Goal: Find specific fact: Find specific fact

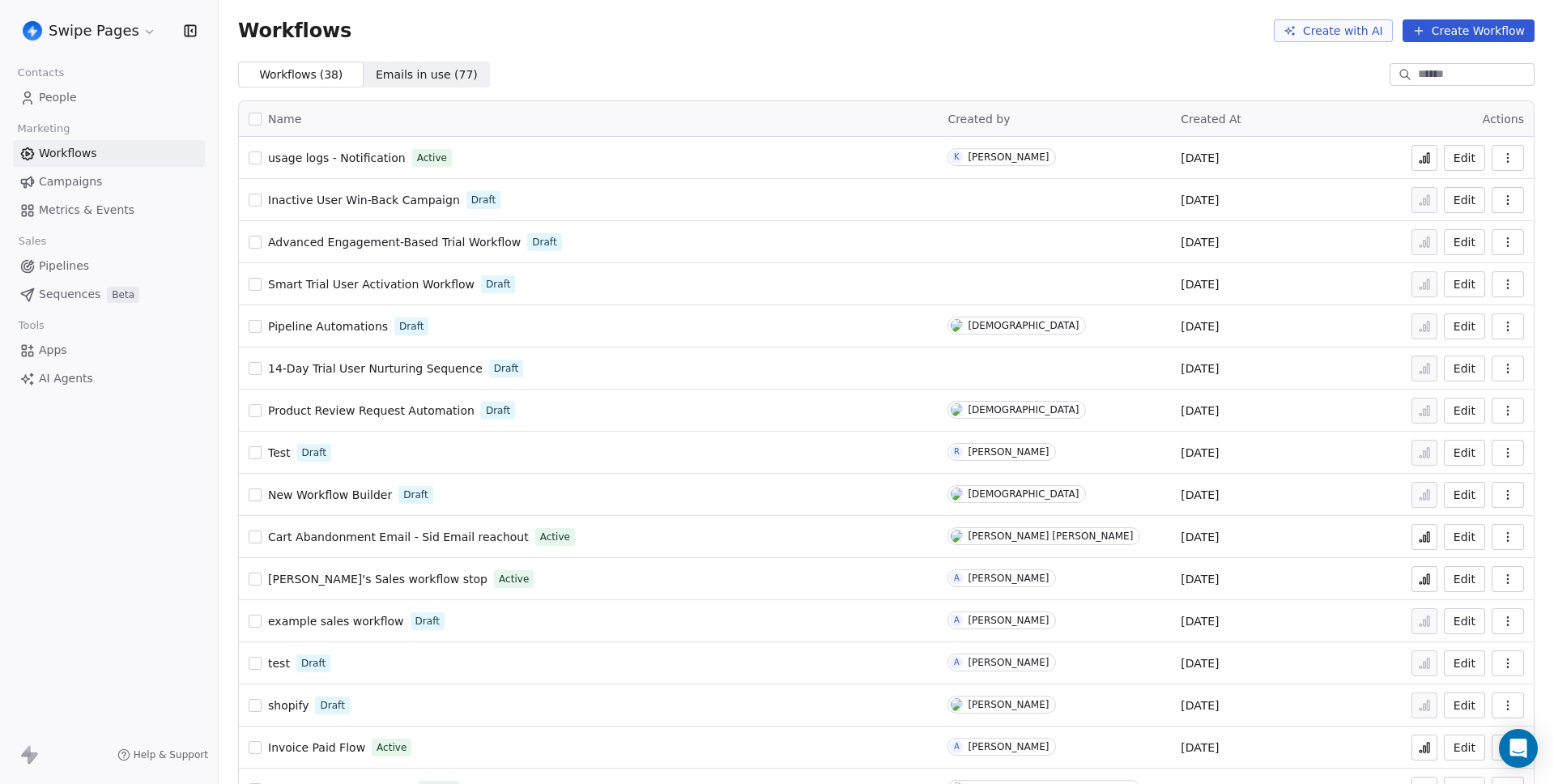
click at [99, 217] on span "Metrics & Events" at bounding box center [86, 210] width 96 height 17
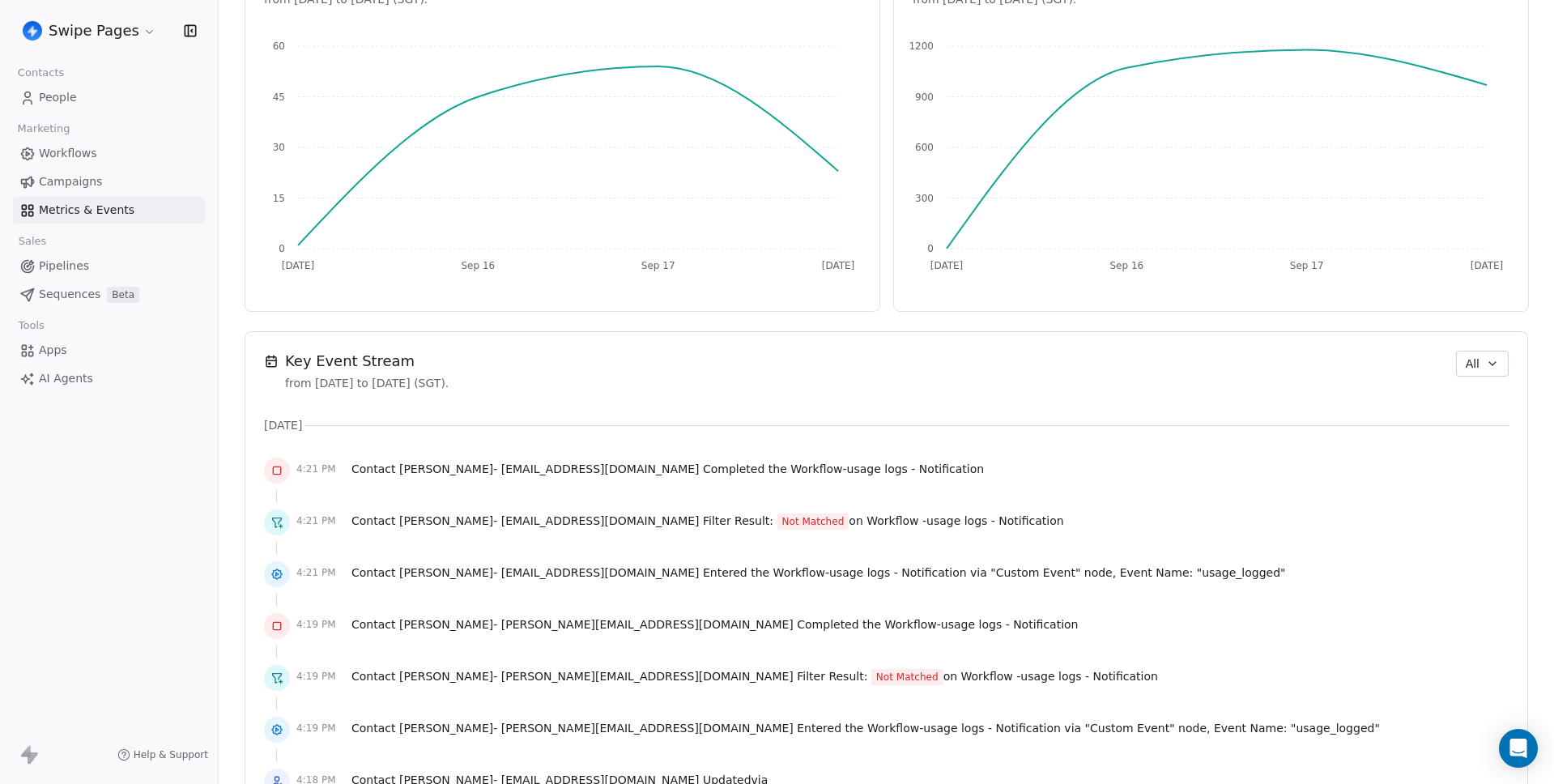
scroll to position [836, 0]
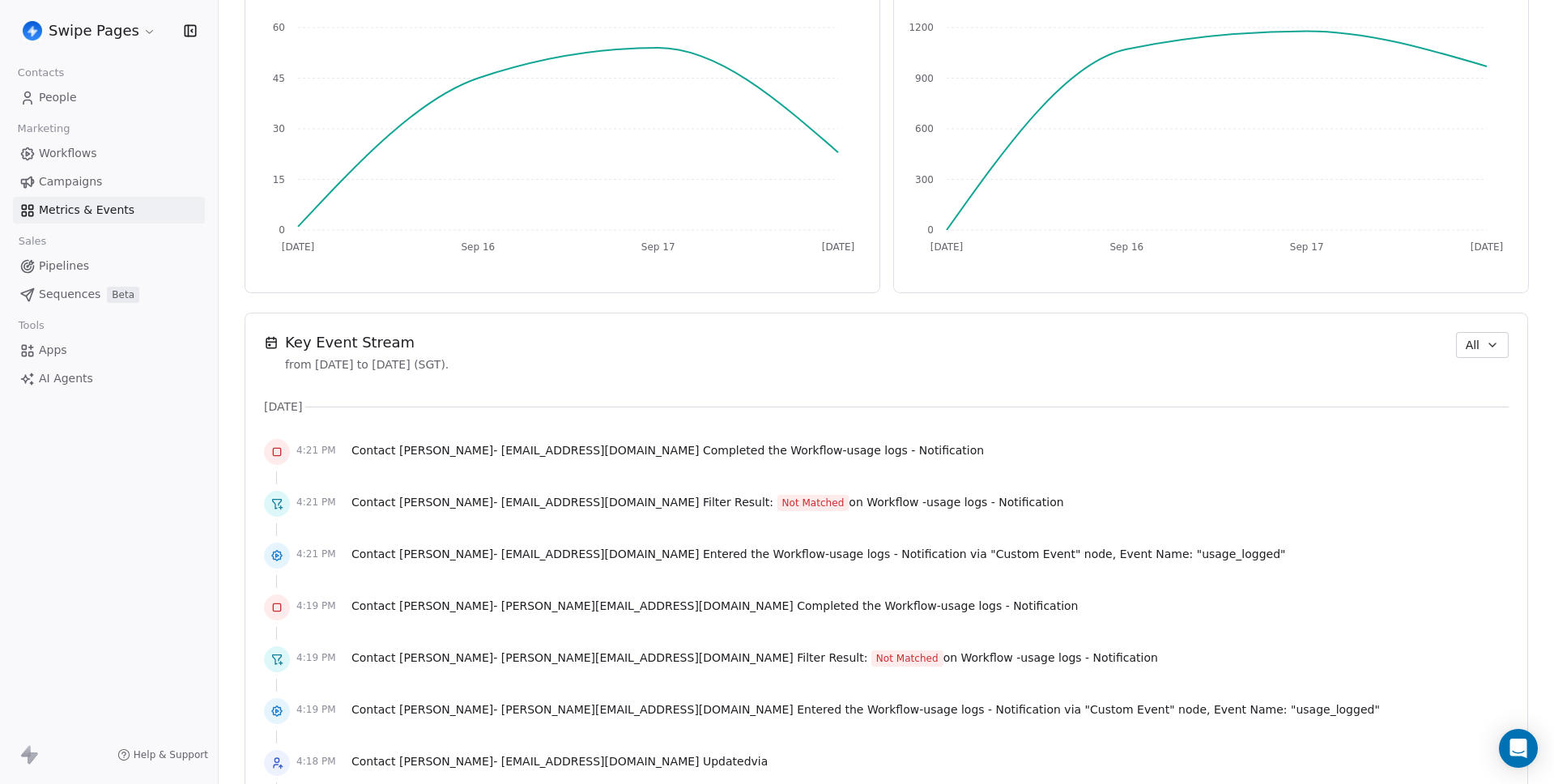
click at [1485, 334] on button "All" at bounding box center [1482, 344] width 53 height 26
click at [1492, 430] on div "Audit" at bounding box center [1491, 433] width 84 height 17
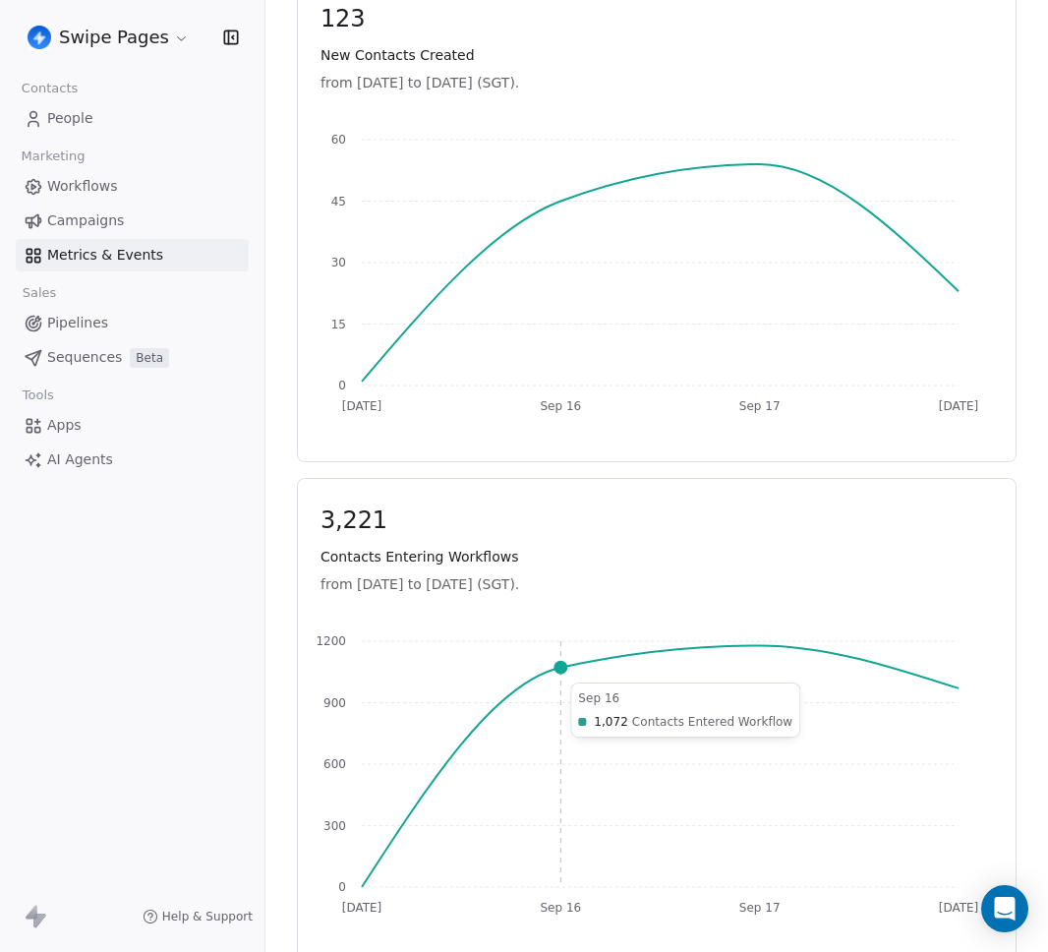
scroll to position [1240, 0]
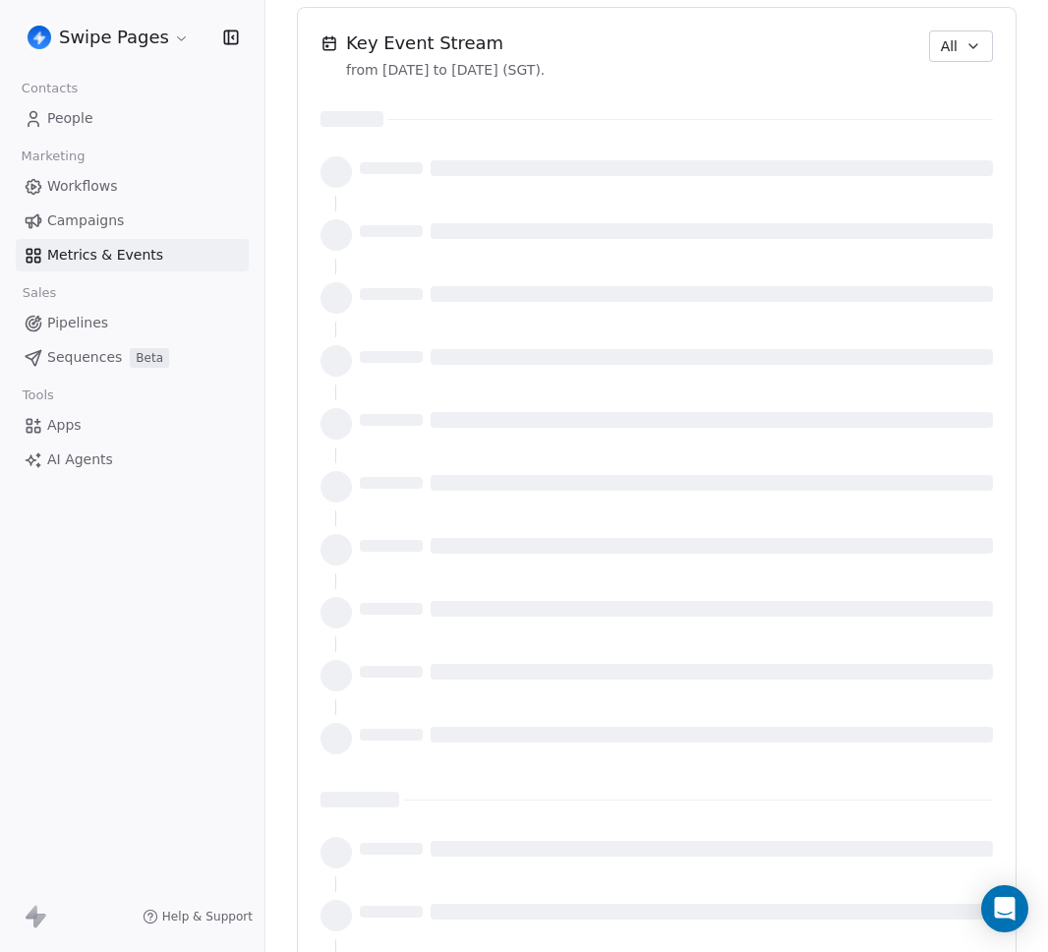
scroll to position [1989, 0]
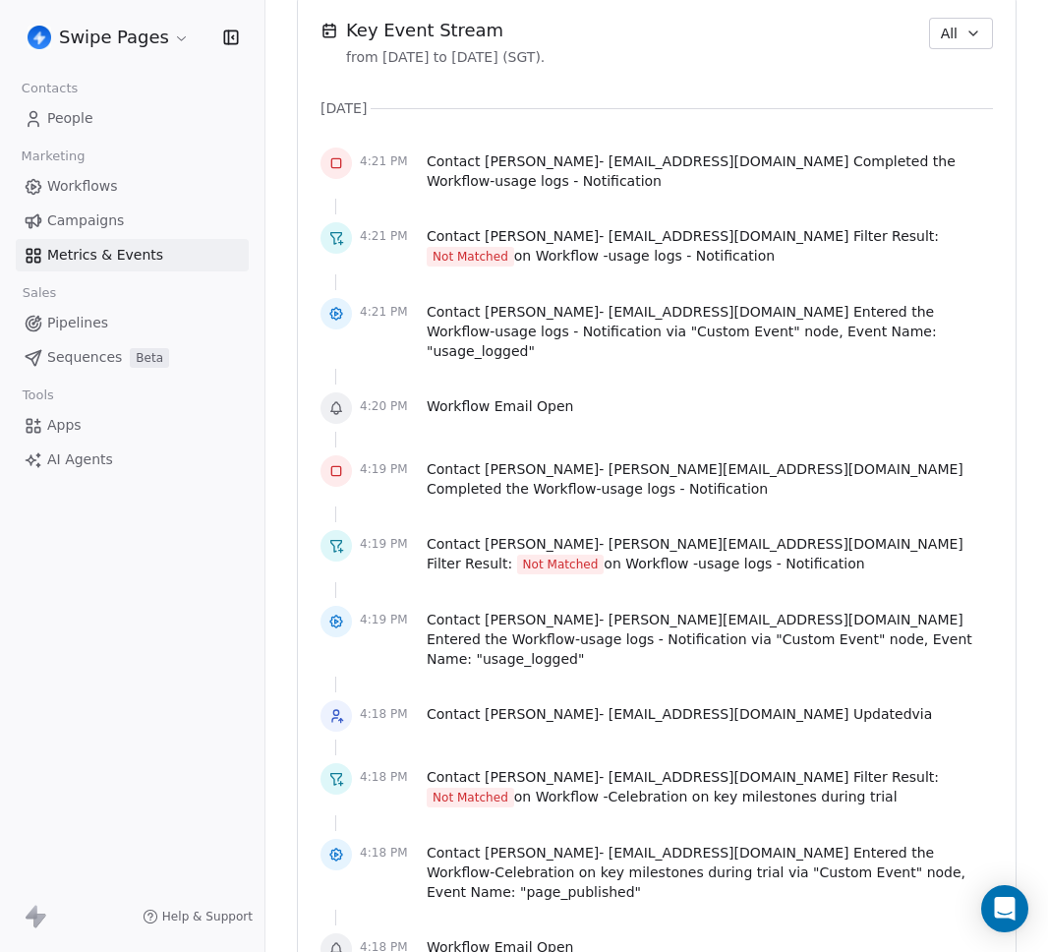
click at [953, 47] on button "All" at bounding box center [961, 33] width 64 height 31
click at [957, 144] on div "Audit" at bounding box center [972, 141] width 102 height 21
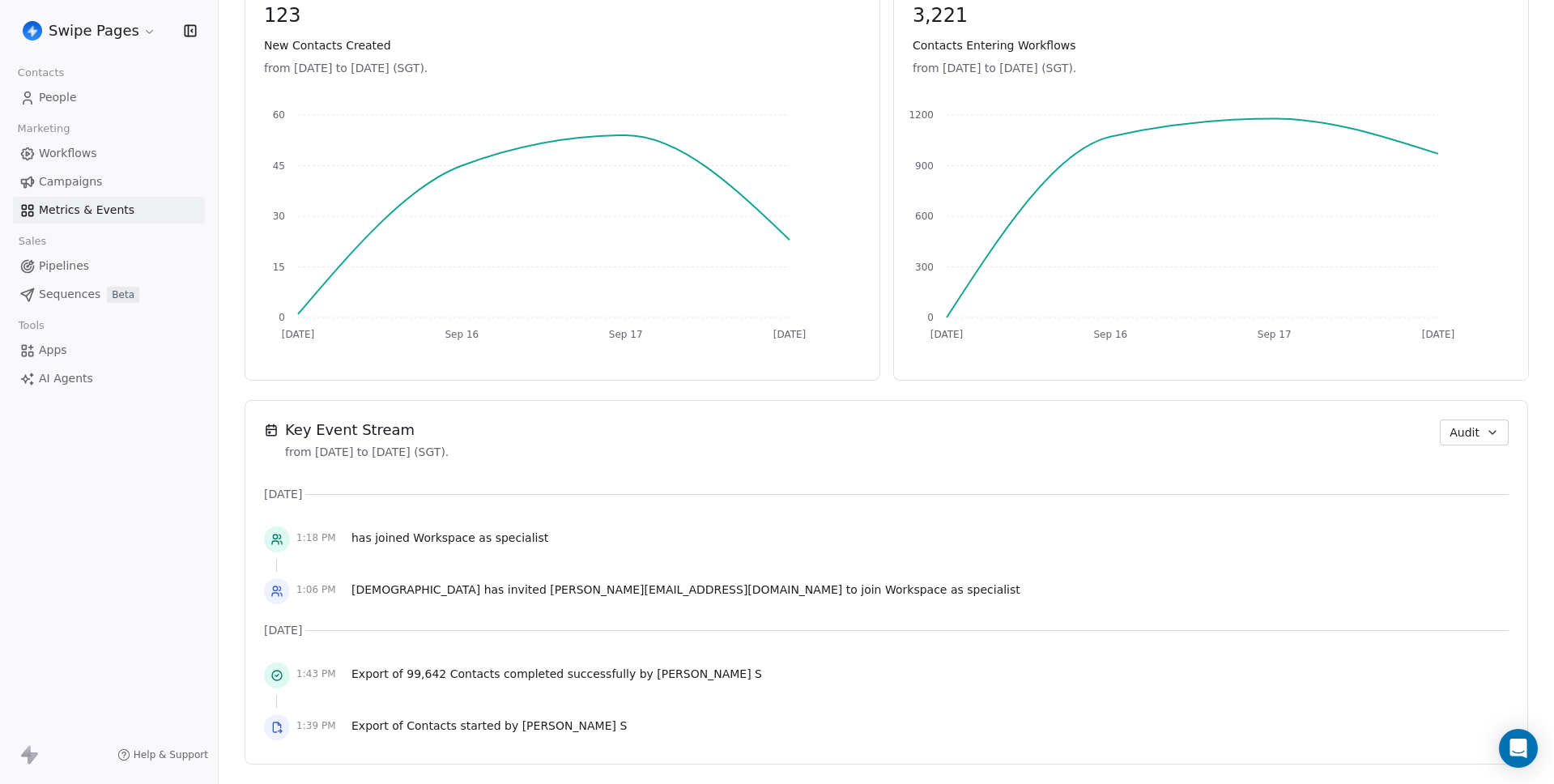
scroll to position [749, 0]
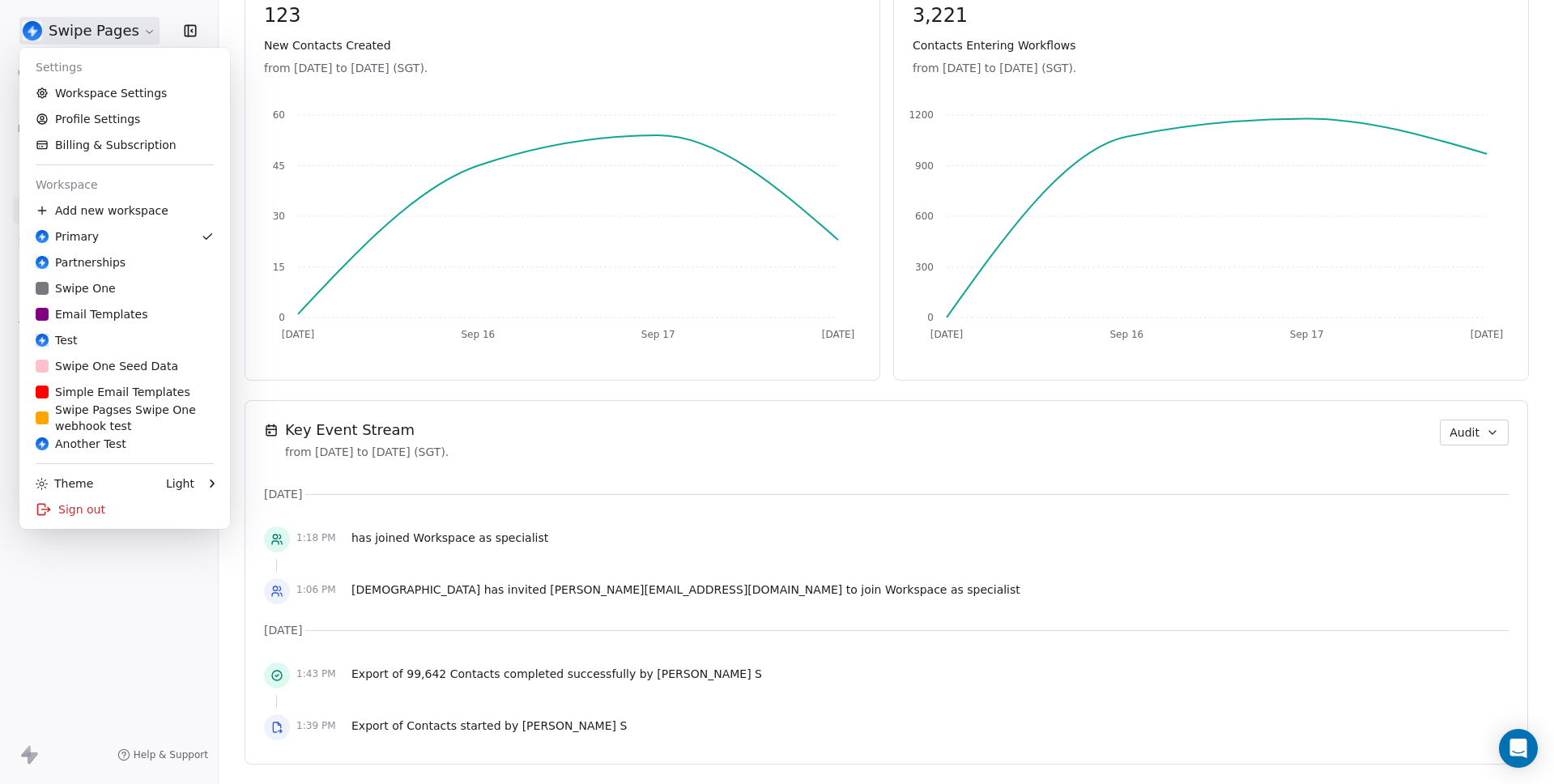
click at [87, 43] on html "Swipe Pages Contacts People Marketing Workflows Campaigns Metrics & Events Sale…" at bounding box center [777, 392] width 1554 height 784
click at [110, 98] on link "Workspace Settings" at bounding box center [124, 92] width 198 height 26
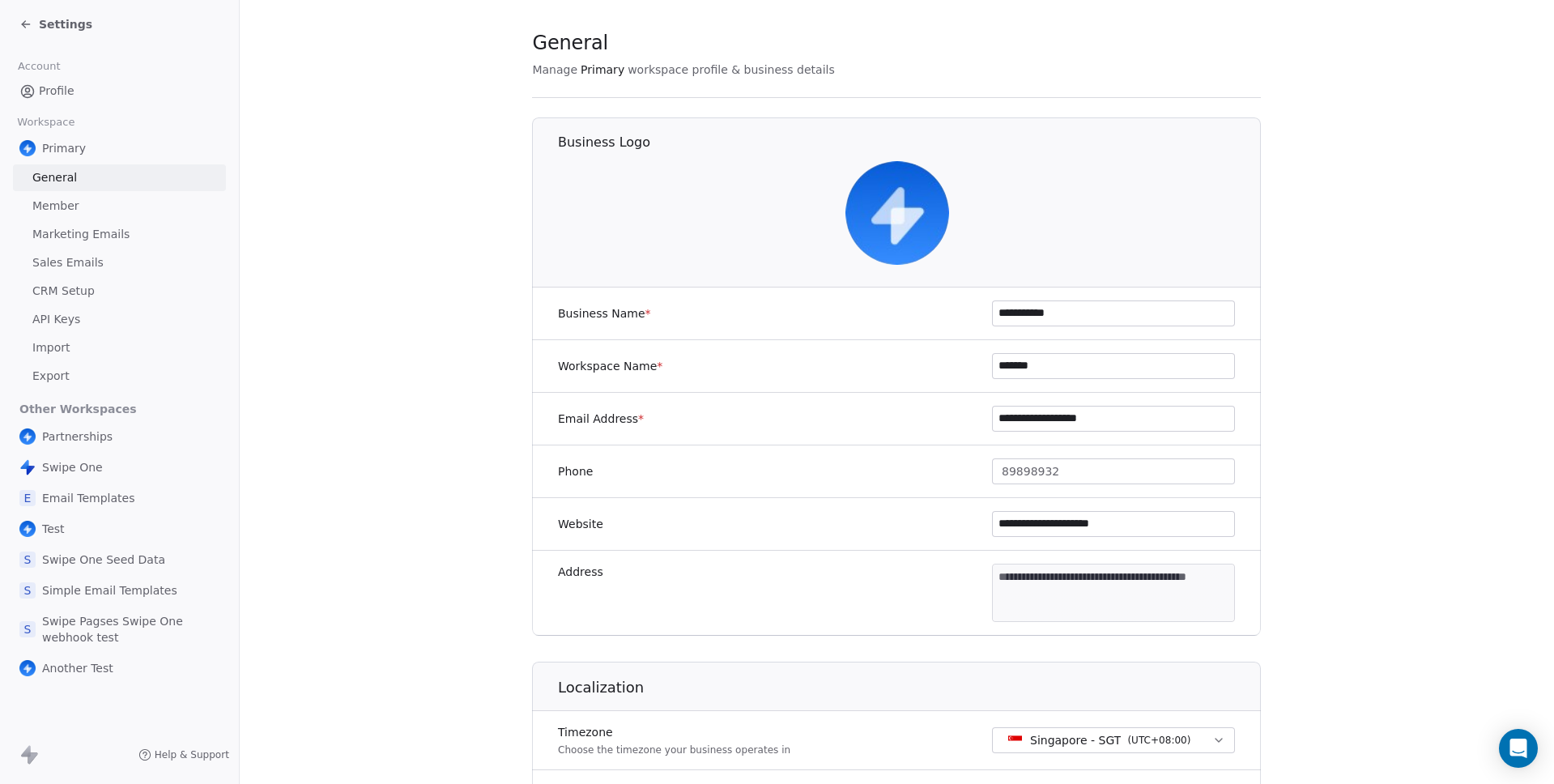
scroll to position [7, 0]
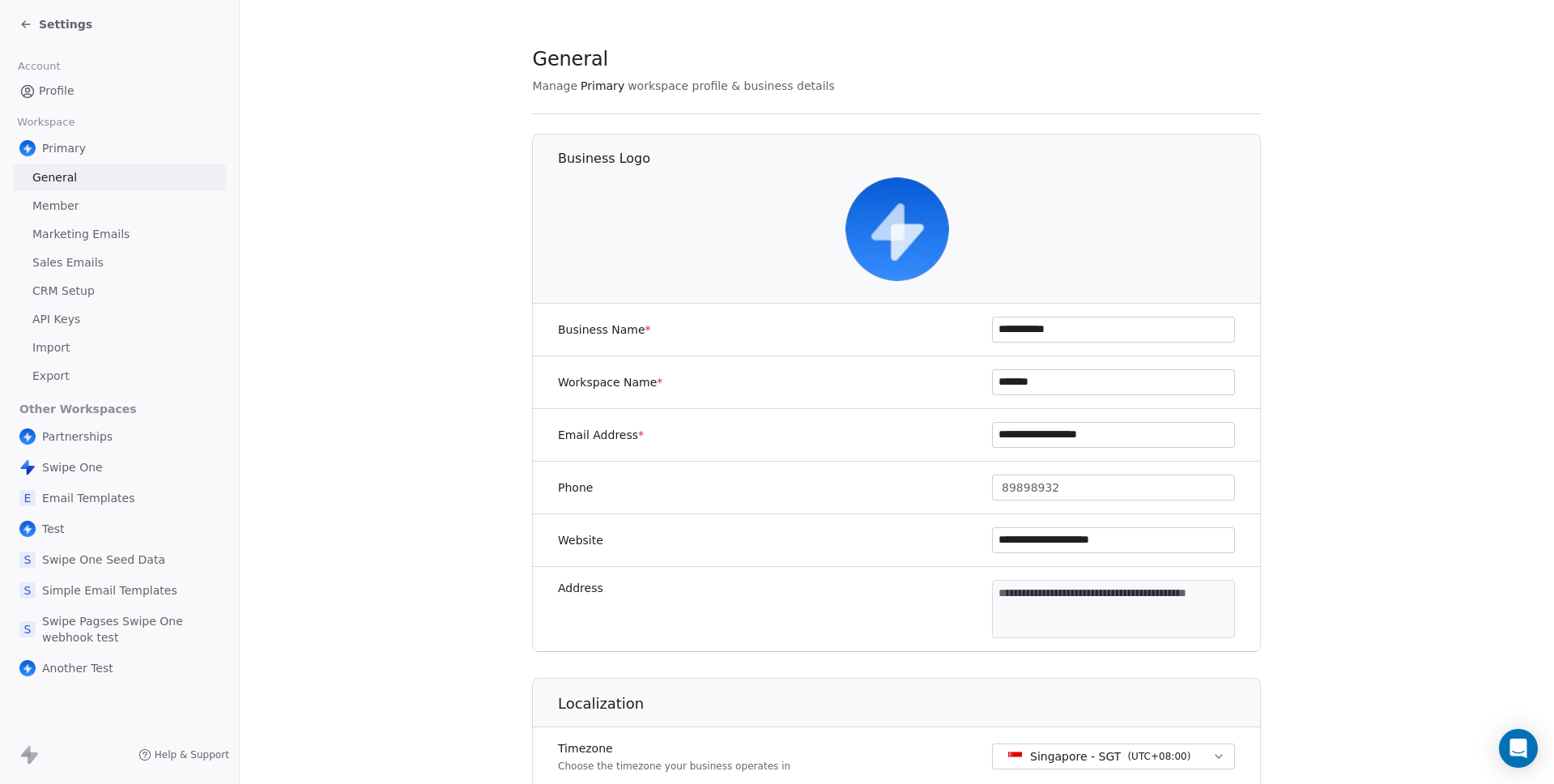
click at [63, 14] on div "Settings" at bounding box center [123, 25] width 207 height 23
click at [63, 18] on span "Settings" at bounding box center [65, 25] width 54 height 16
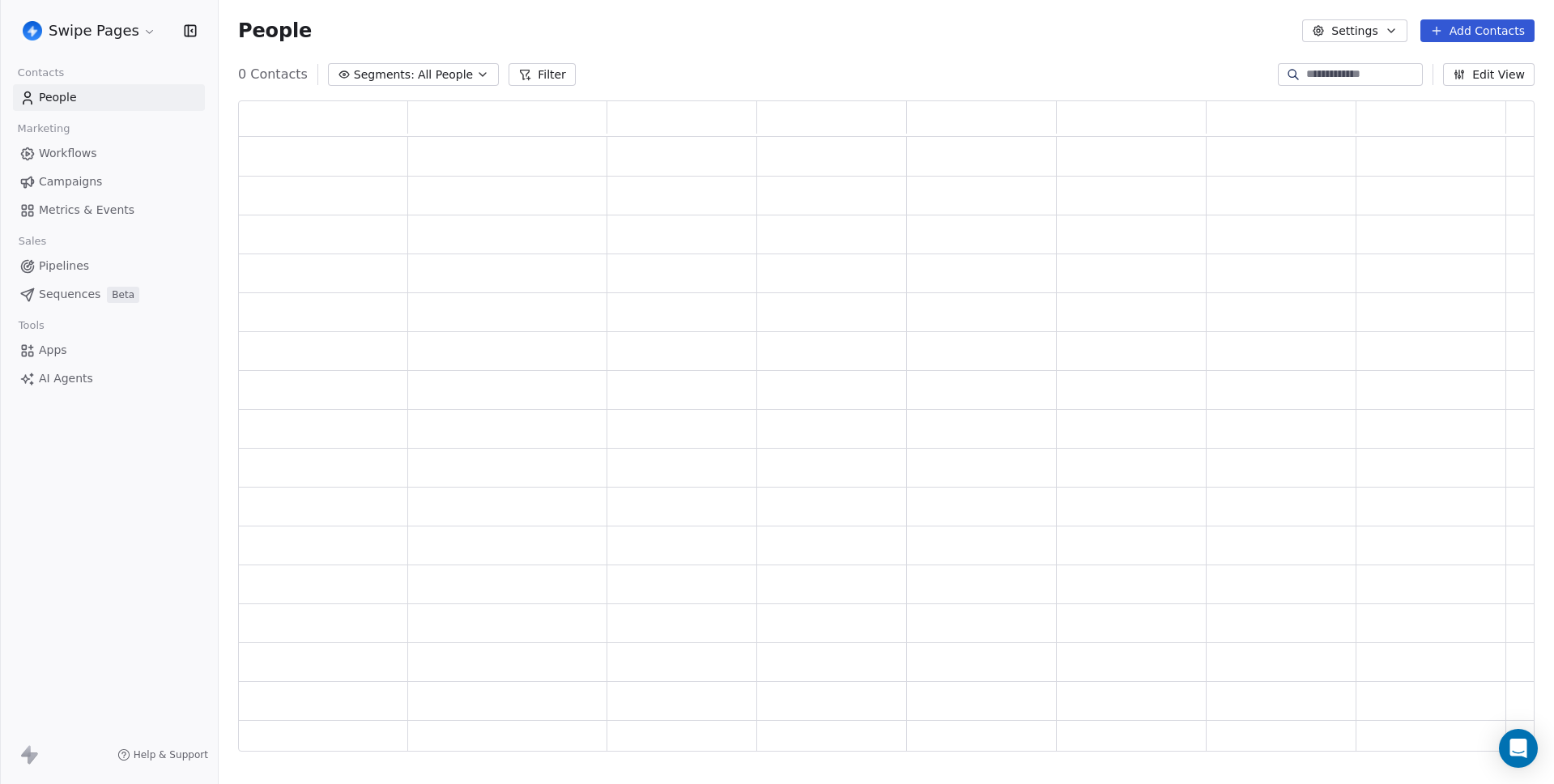
scroll to position [639, 1285]
click at [77, 216] on span "Metrics & Events" at bounding box center [86, 210] width 96 height 17
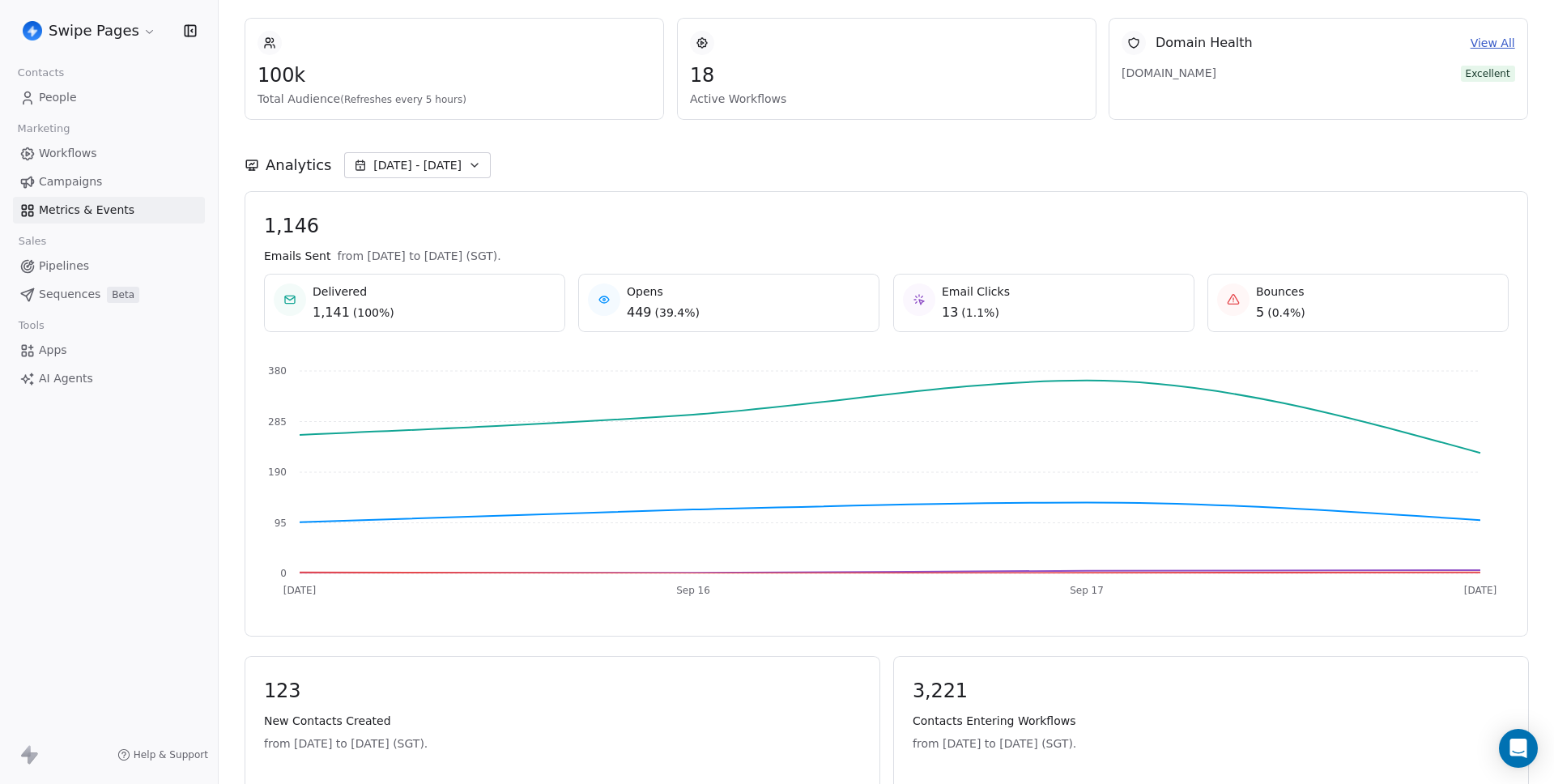
scroll to position [190, 0]
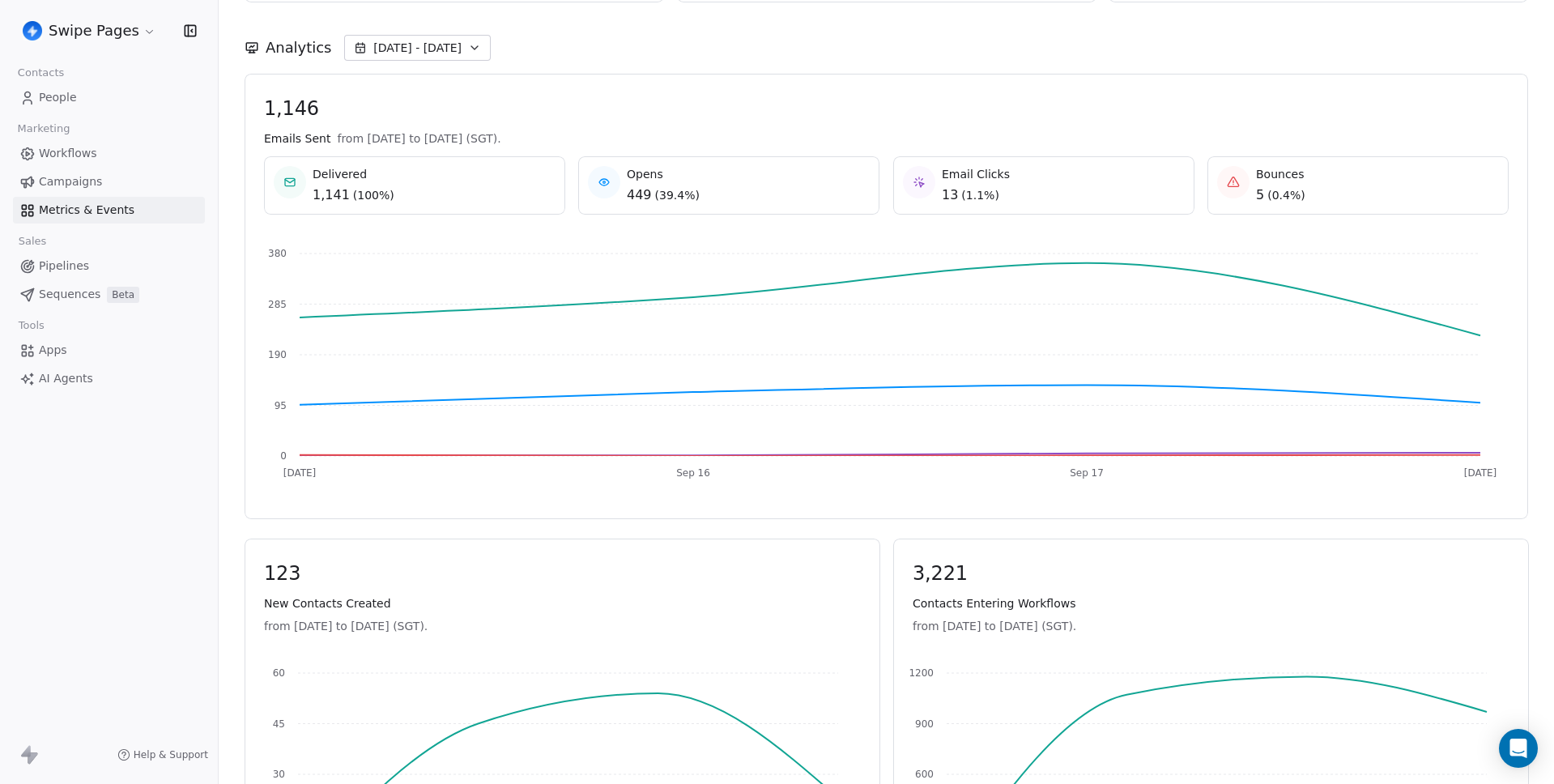
click at [708, 144] on div "Emails Sent from Sep 15th 2025 to Sep 18th 2025 (SGT)." at bounding box center [887, 138] width 1245 height 16
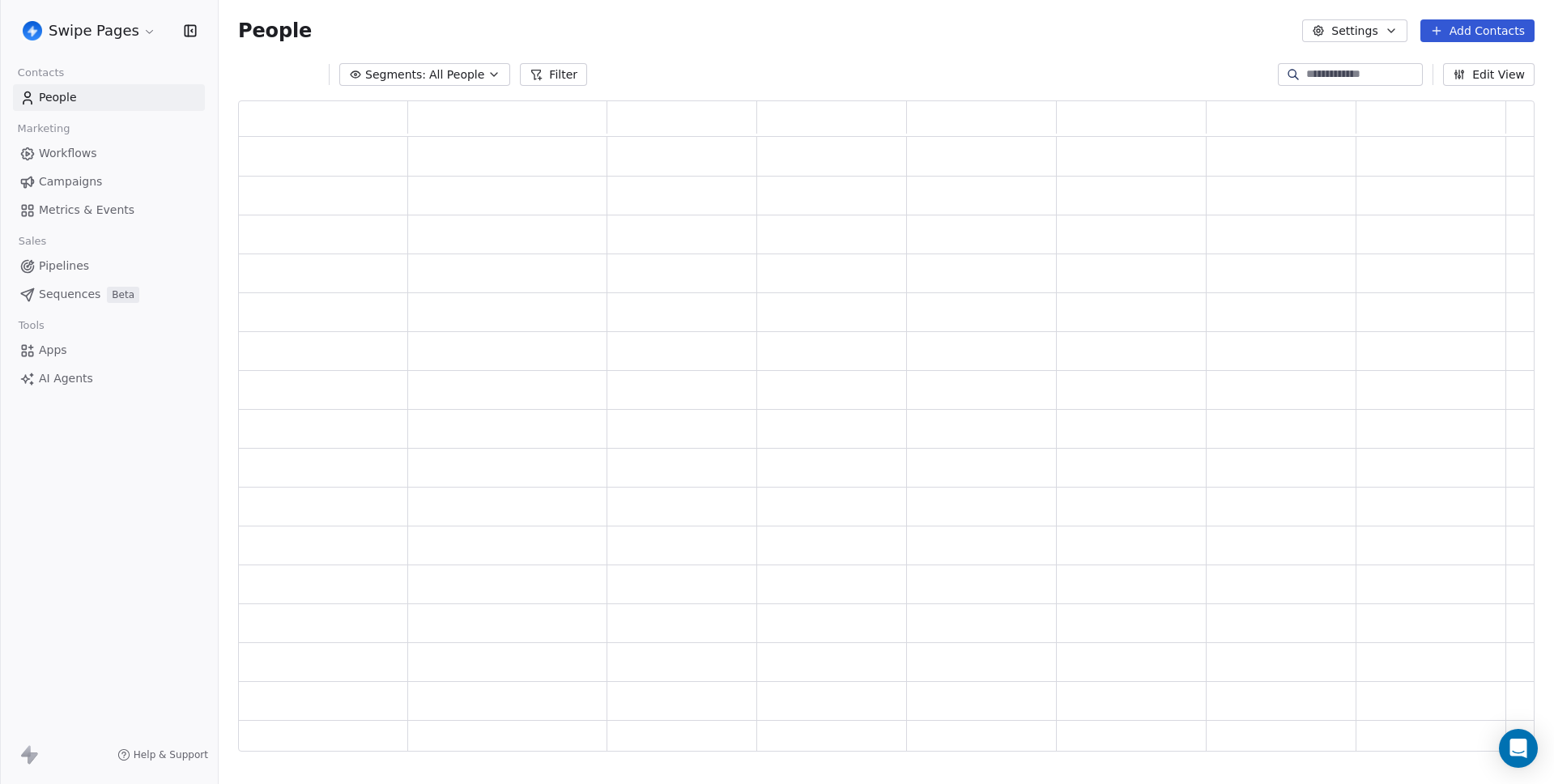
scroll to position [639, 1285]
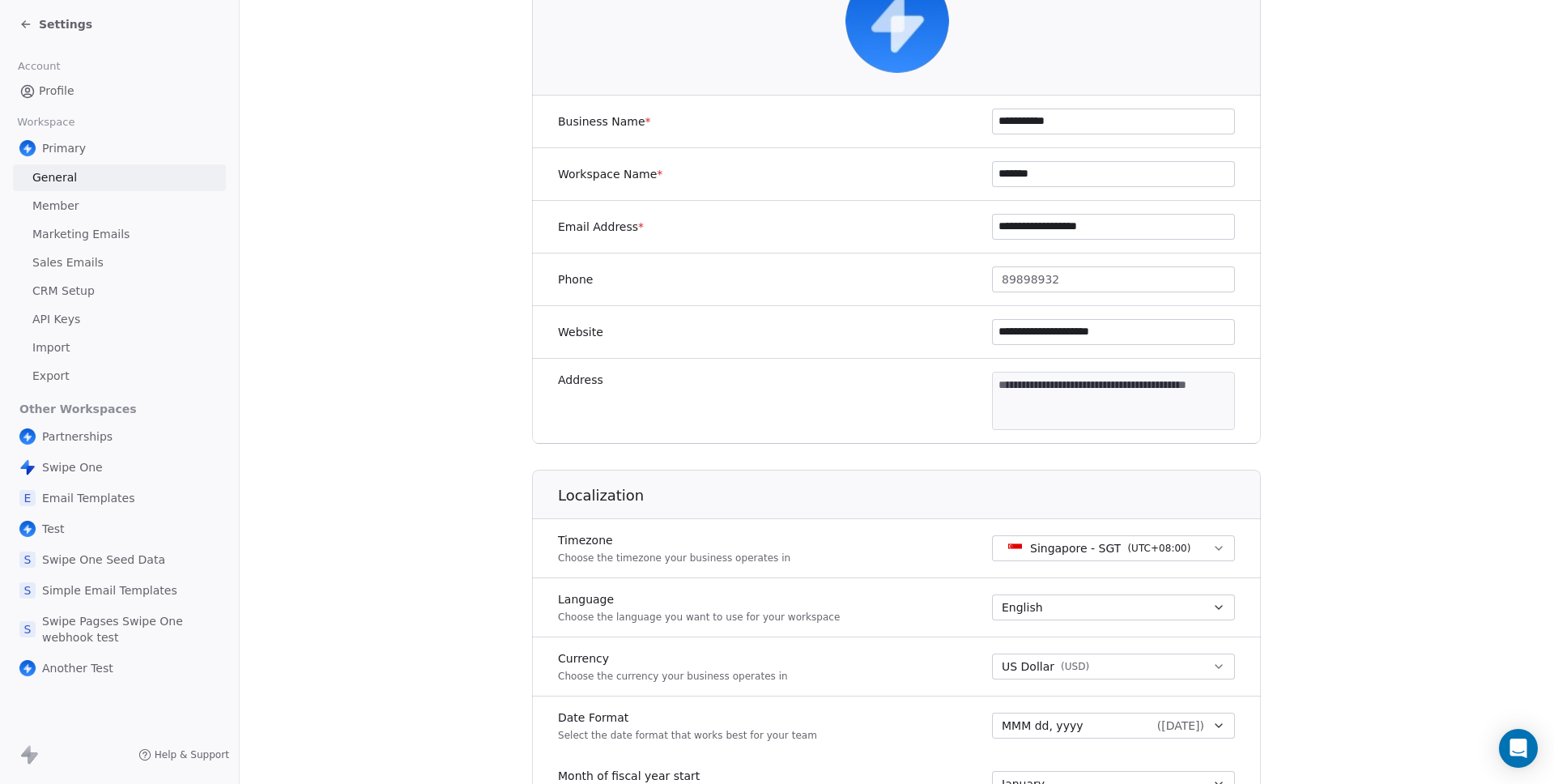
scroll to position [231, 0]
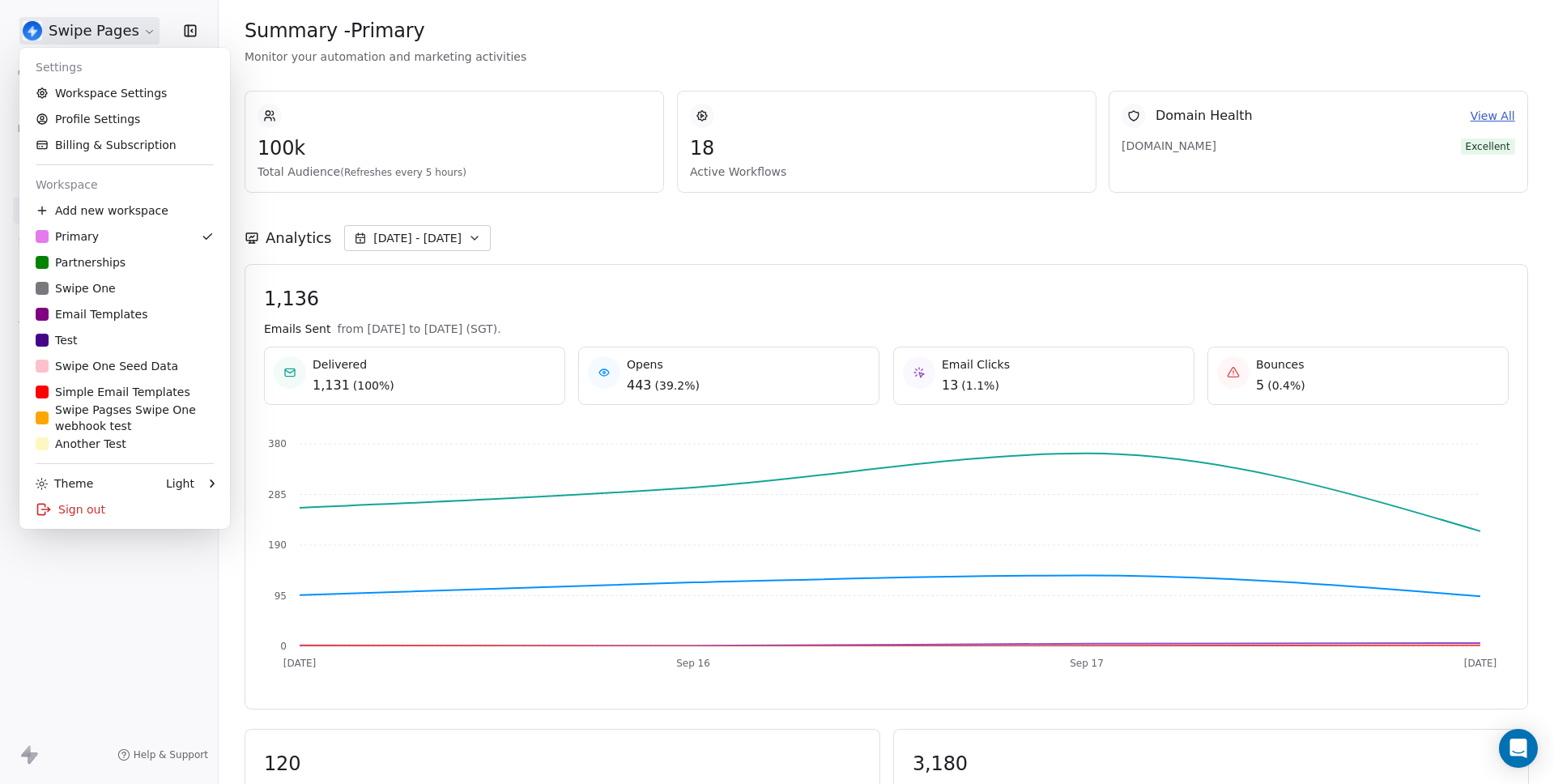
click at [108, 37] on html "Swipe Pages Contacts People Marketing Workflows Campaigns Metrics & Events Sale…" at bounding box center [777, 392] width 1554 height 784
click at [122, 114] on link "Profile Settings" at bounding box center [124, 119] width 198 height 26
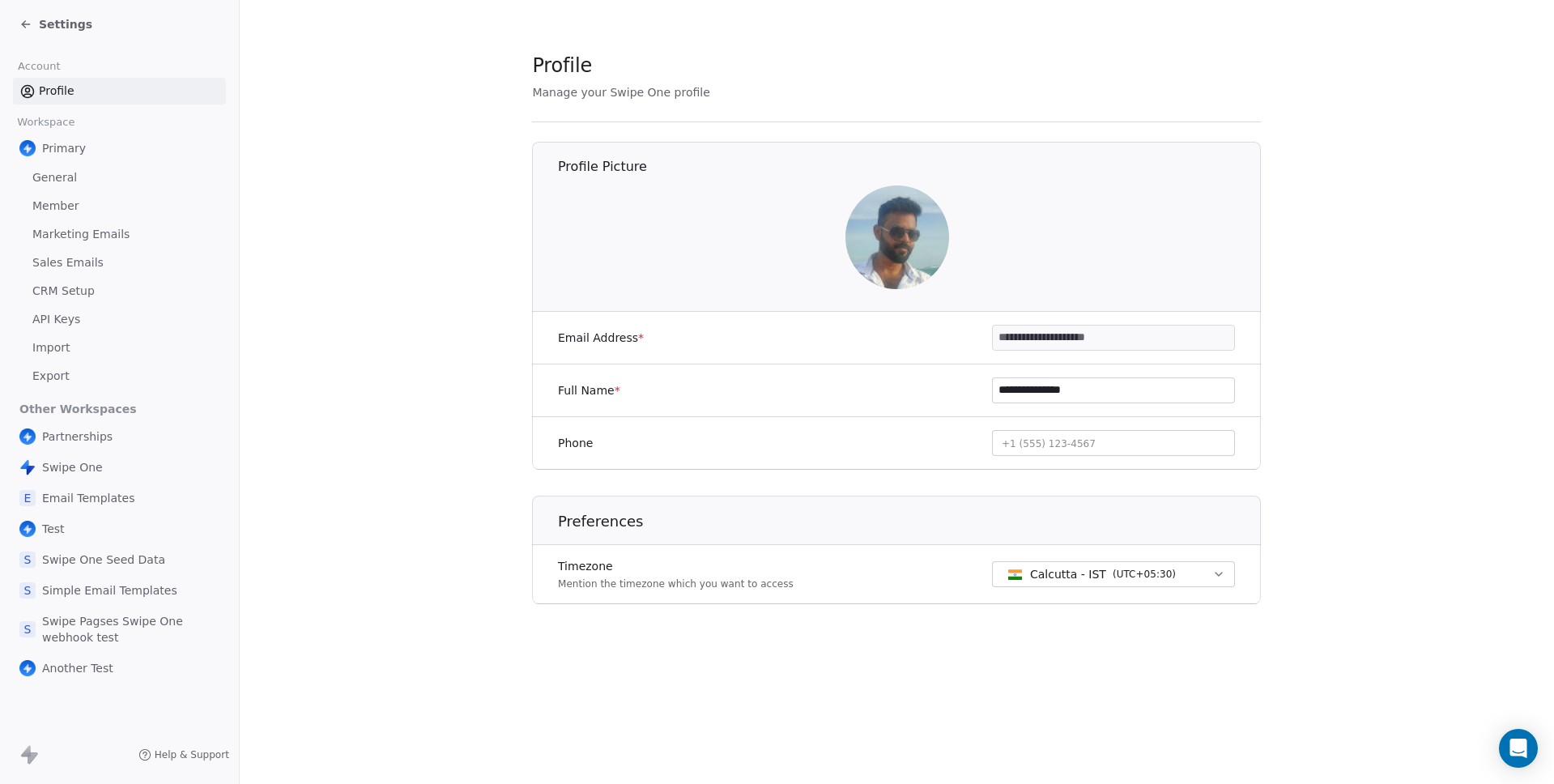
click at [338, 264] on section "**********" at bounding box center [897, 341] width 1314 height 682
click at [393, 268] on section "**********" at bounding box center [897, 341] width 1314 height 682
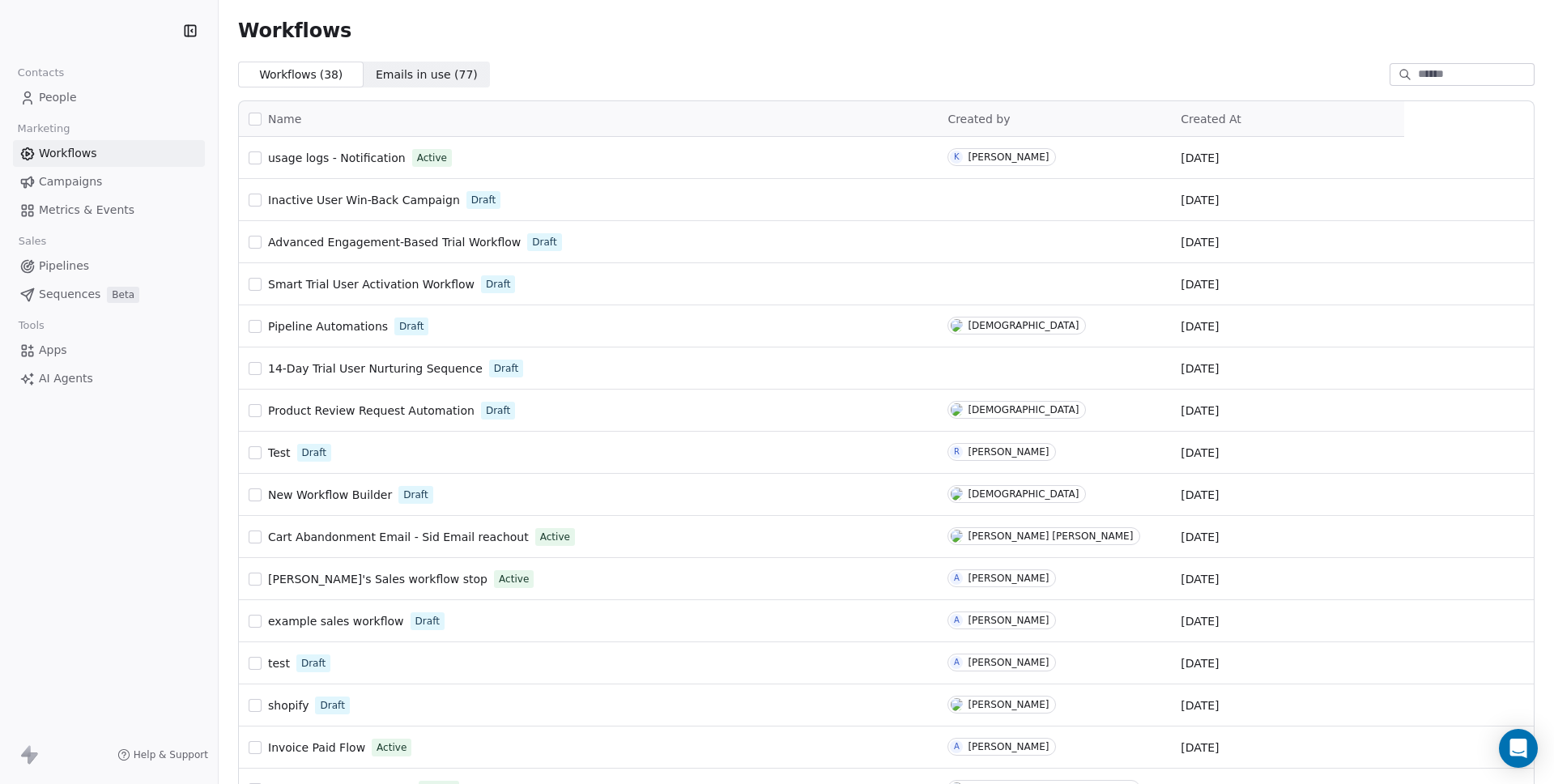
click at [75, 208] on span "Metrics & Events" at bounding box center [86, 210] width 96 height 17
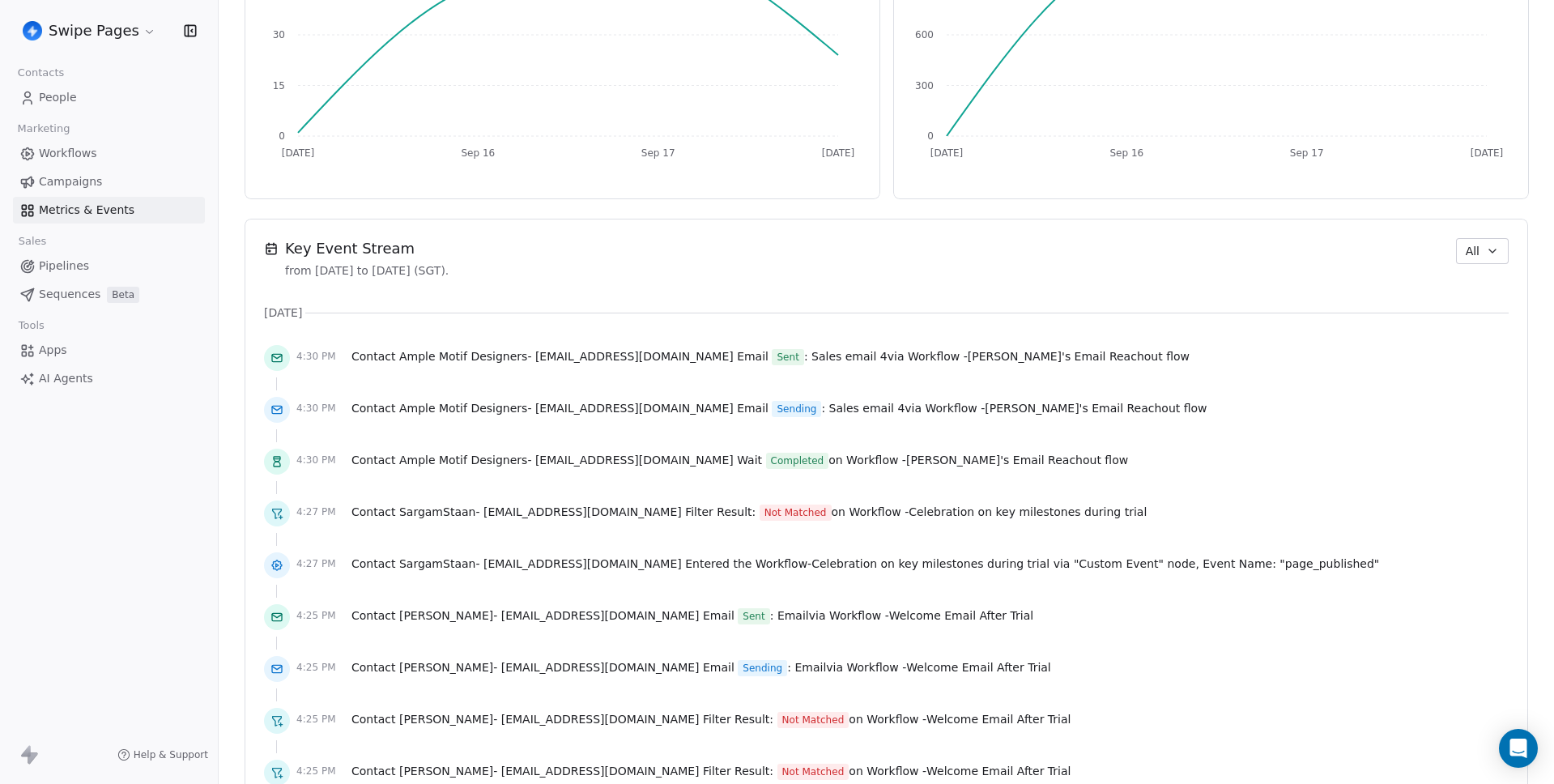
scroll to position [931, 0]
click at [1466, 254] on span "All" at bounding box center [1472, 250] width 14 height 17
click at [1458, 330] on span "Audit" at bounding box center [1464, 338] width 30 height 17
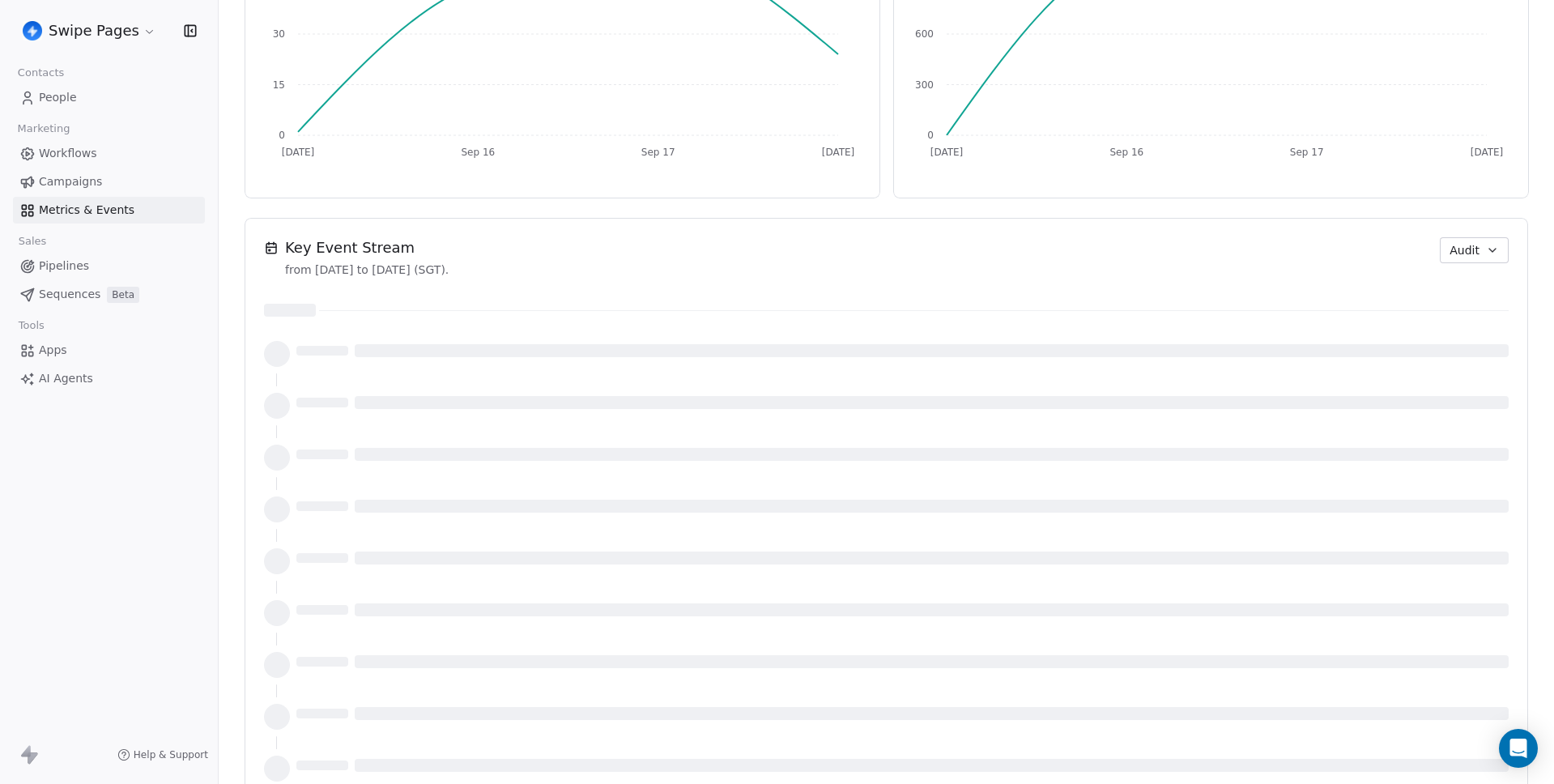
scroll to position [749, 0]
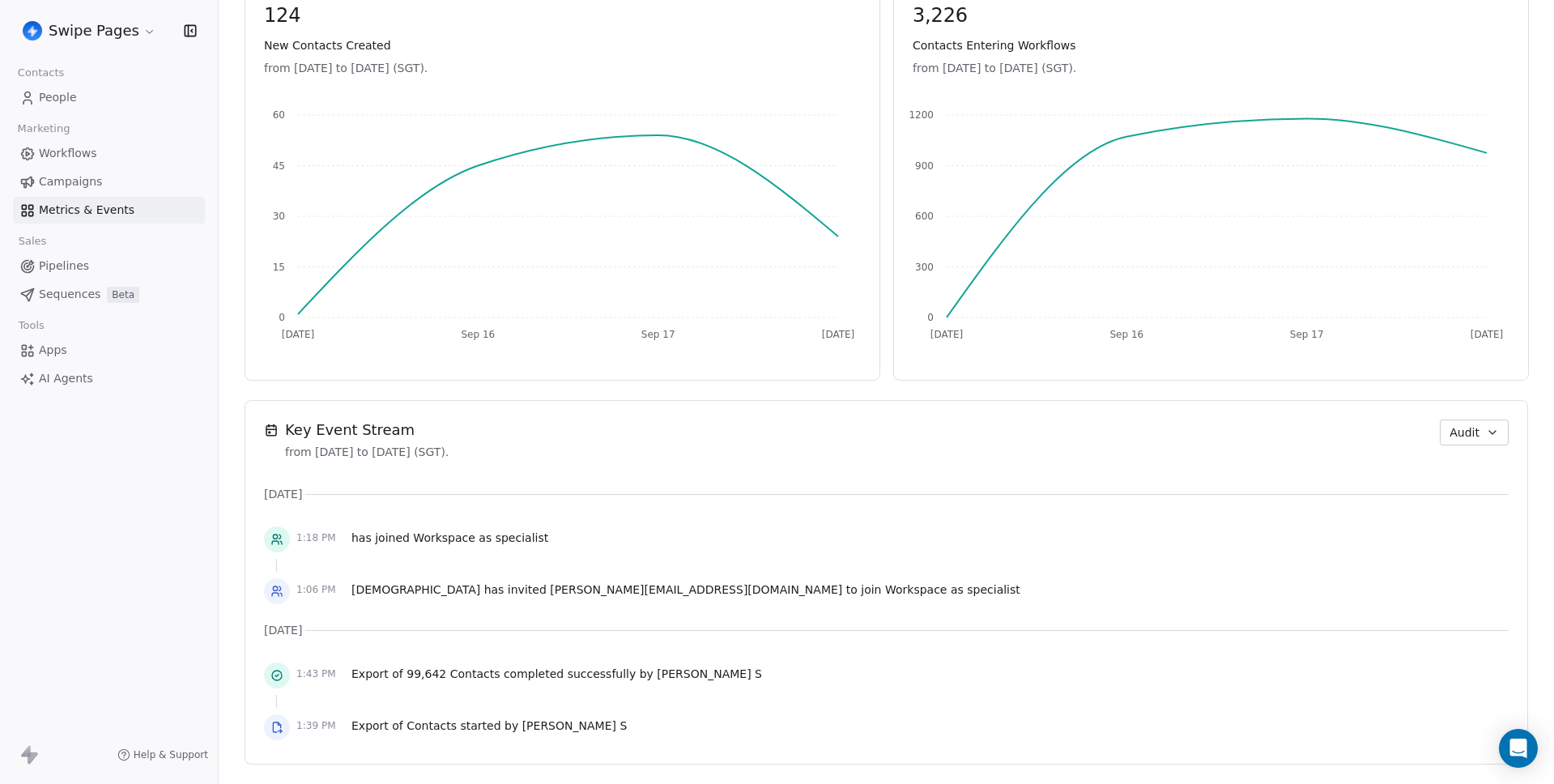
click at [794, 586] on div "1:06 PM Swami has invited dhruv@swipepages.com to join Workspace as specialist" at bounding box center [887, 590] width 1245 height 35
click at [101, 29] on html "Swipe Pages Contacts People Marketing Workflows Campaigns Metrics & Events Sale…" at bounding box center [777, 392] width 1554 height 784
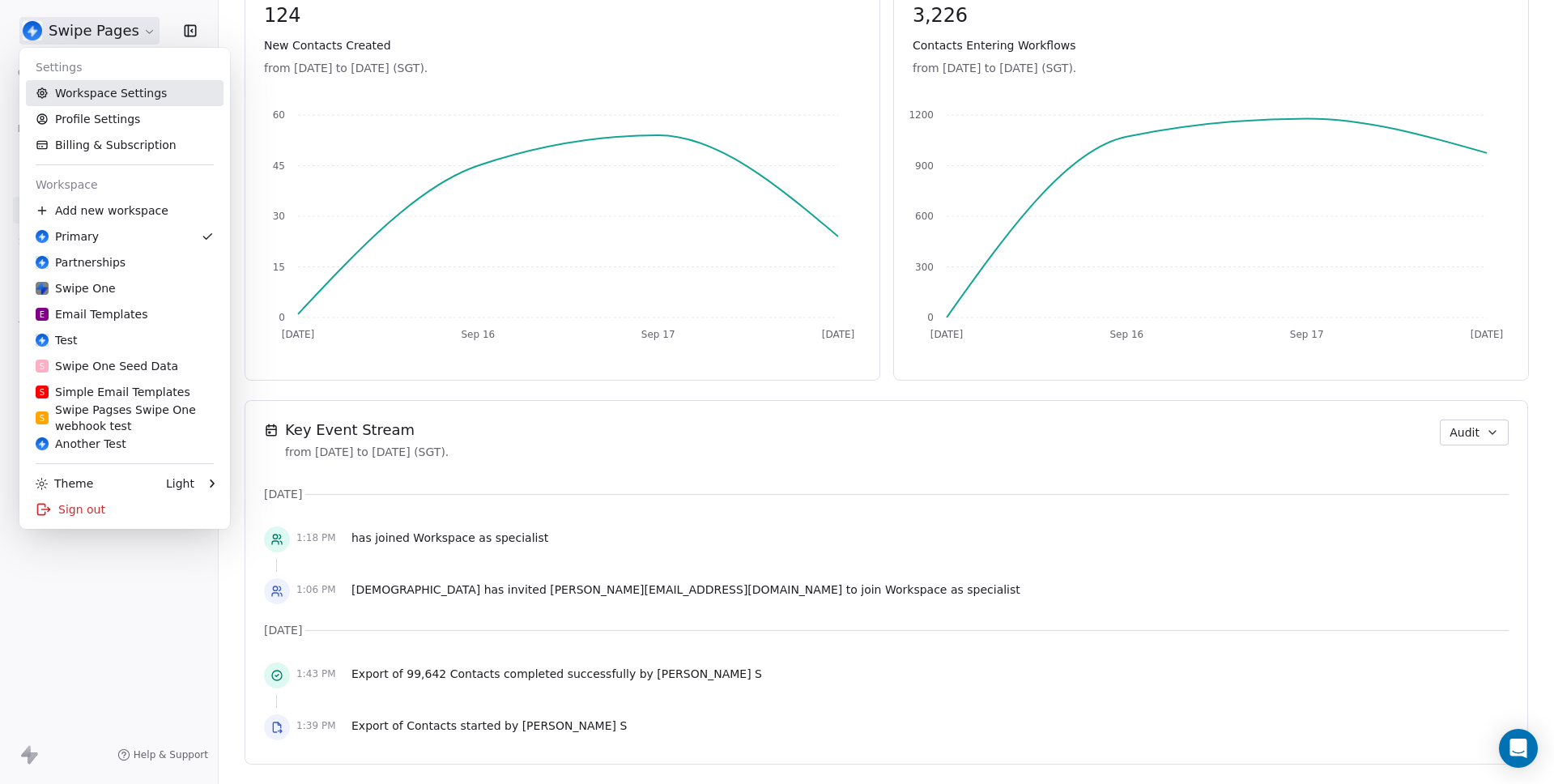
click at [87, 89] on link "Workspace Settings" at bounding box center [124, 92] width 198 height 26
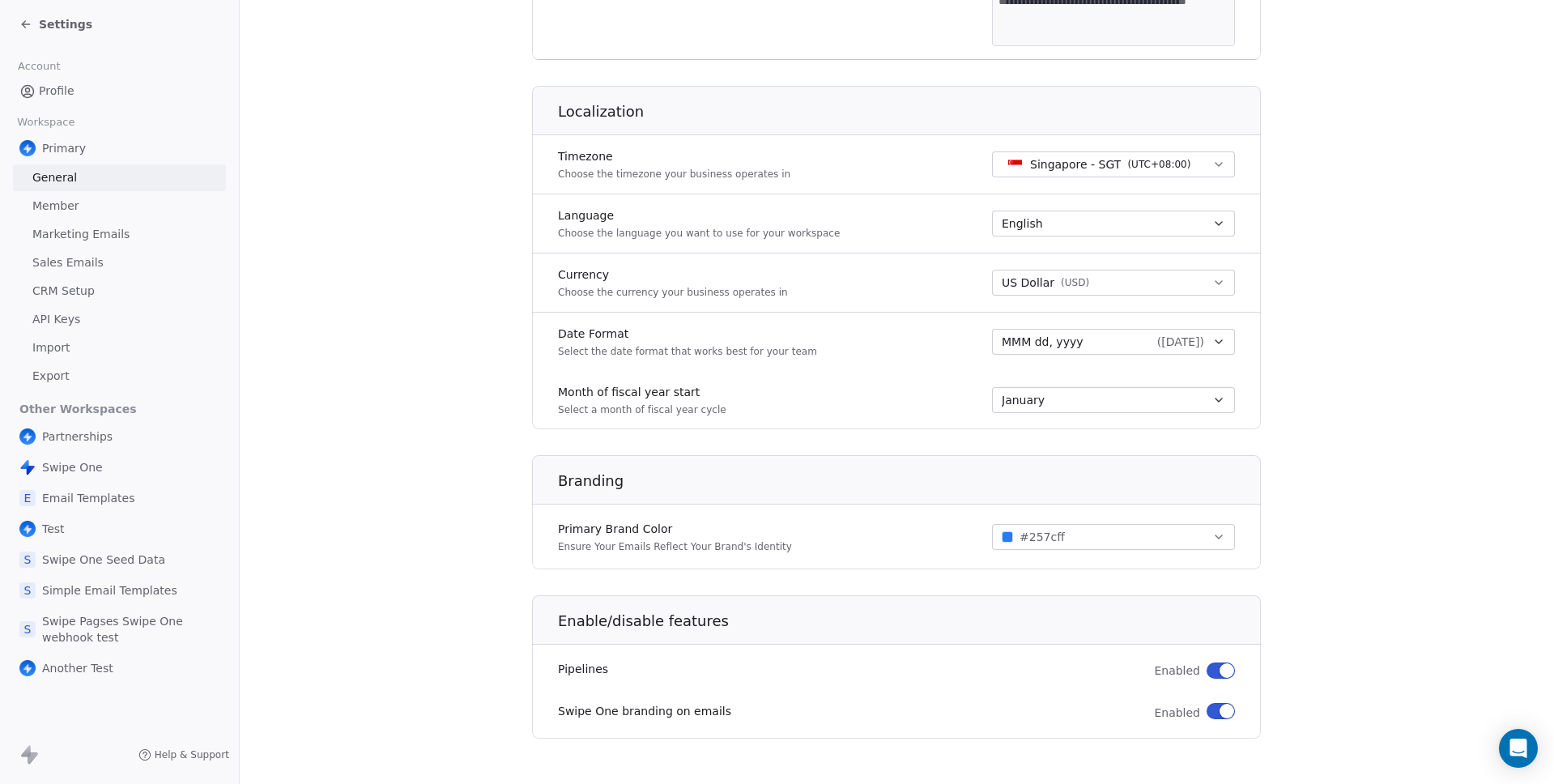
scroll to position [600, 0]
click at [64, 91] on span "Profile" at bounding box center [56, 91] width 35 height 17
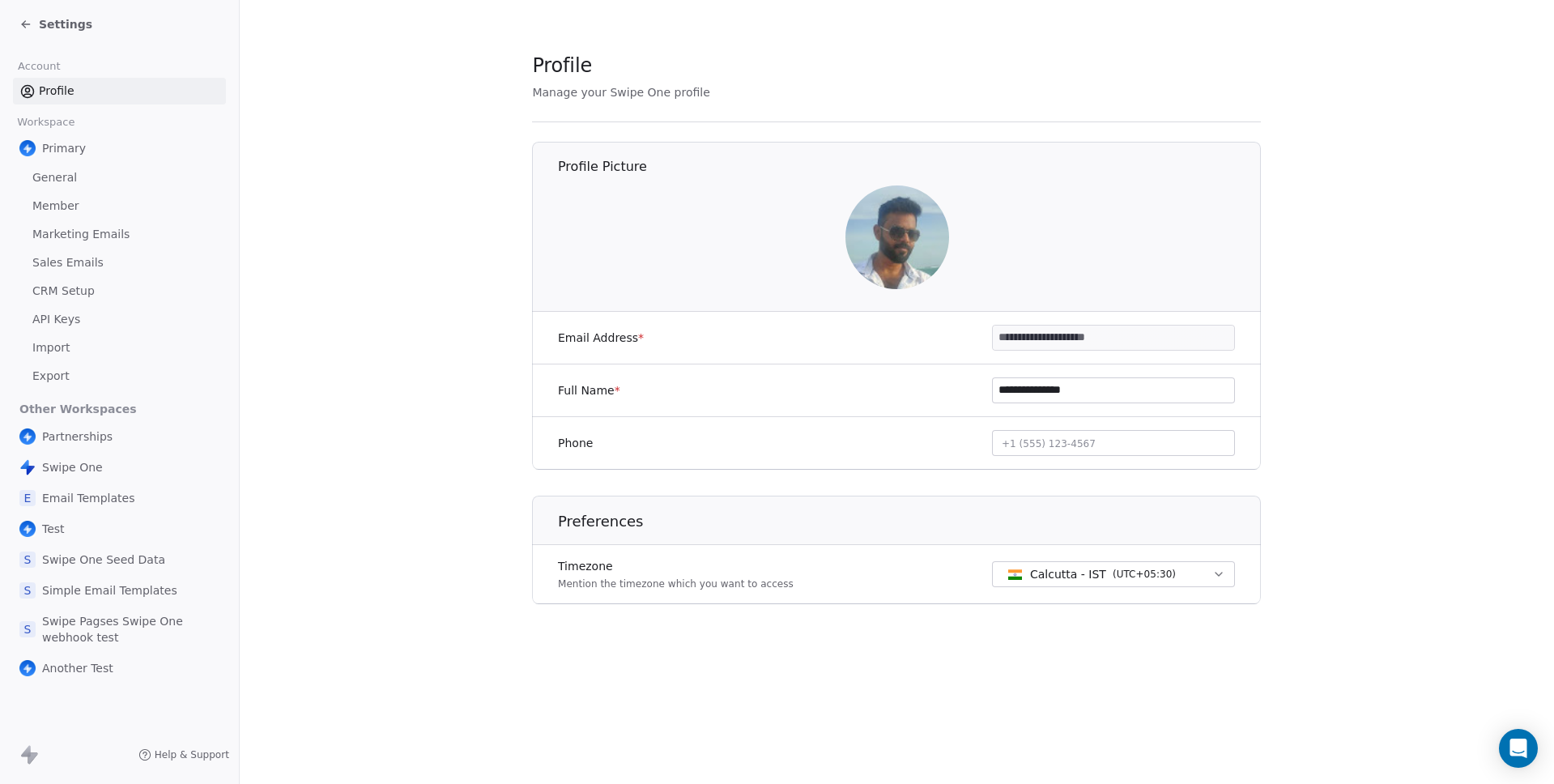
click at [391, 563] on section "**********" at bounding box center [897, 341] width 1314 height 682
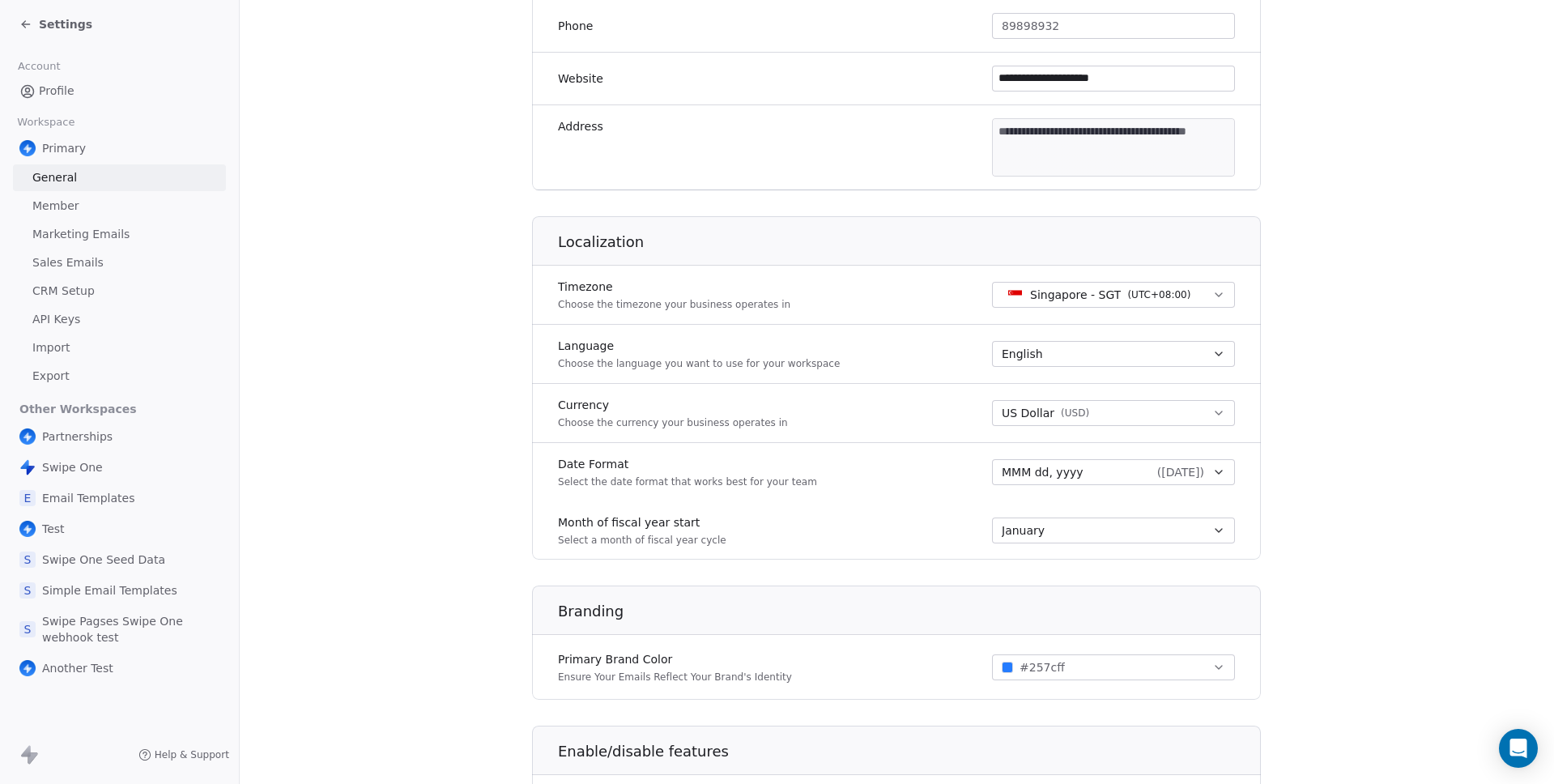
scroll to position [473, 0]
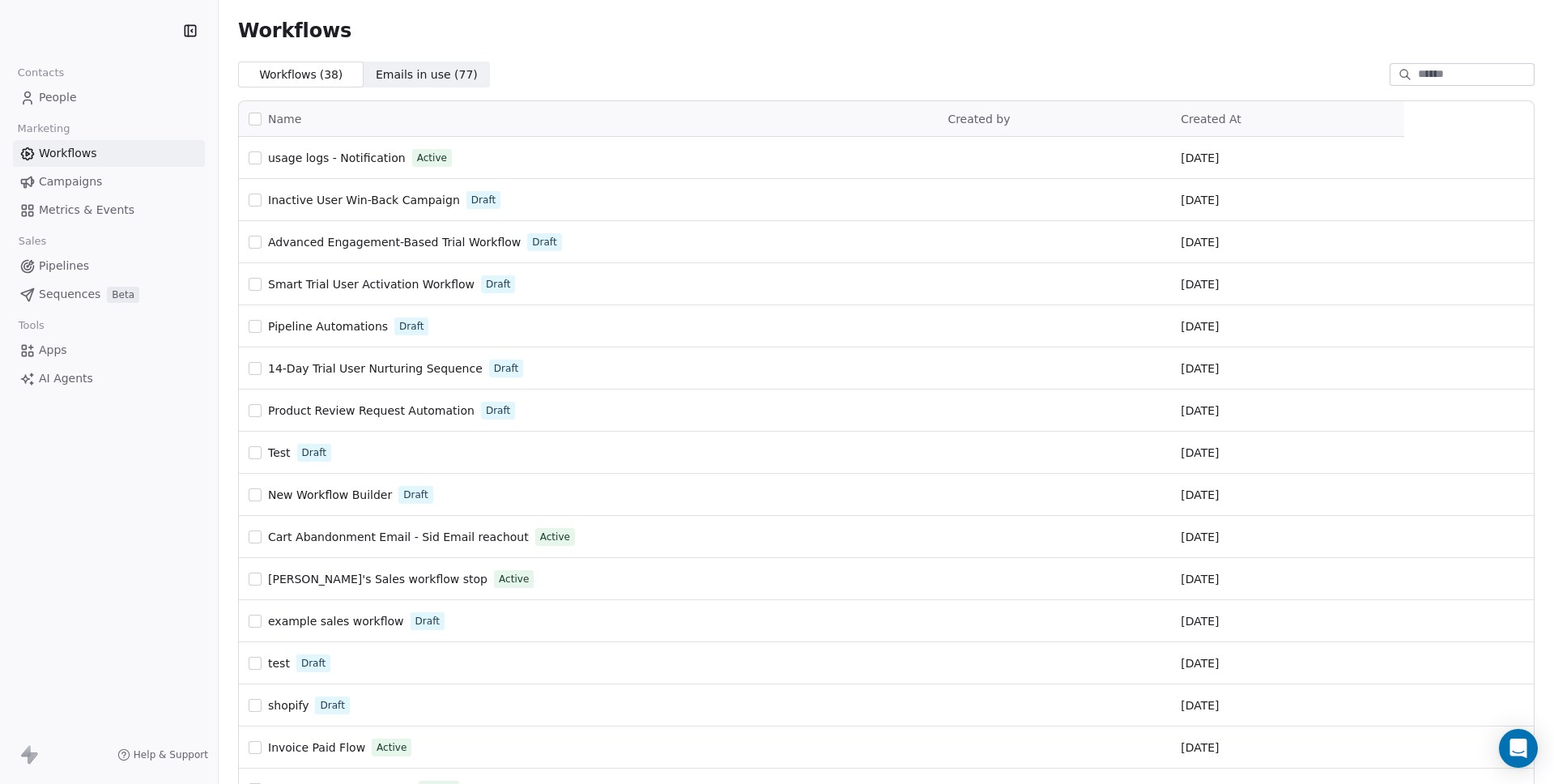
click at [74, 198] on link "Metrics & Events" at bounding box center [109, 210] width 192 height 26
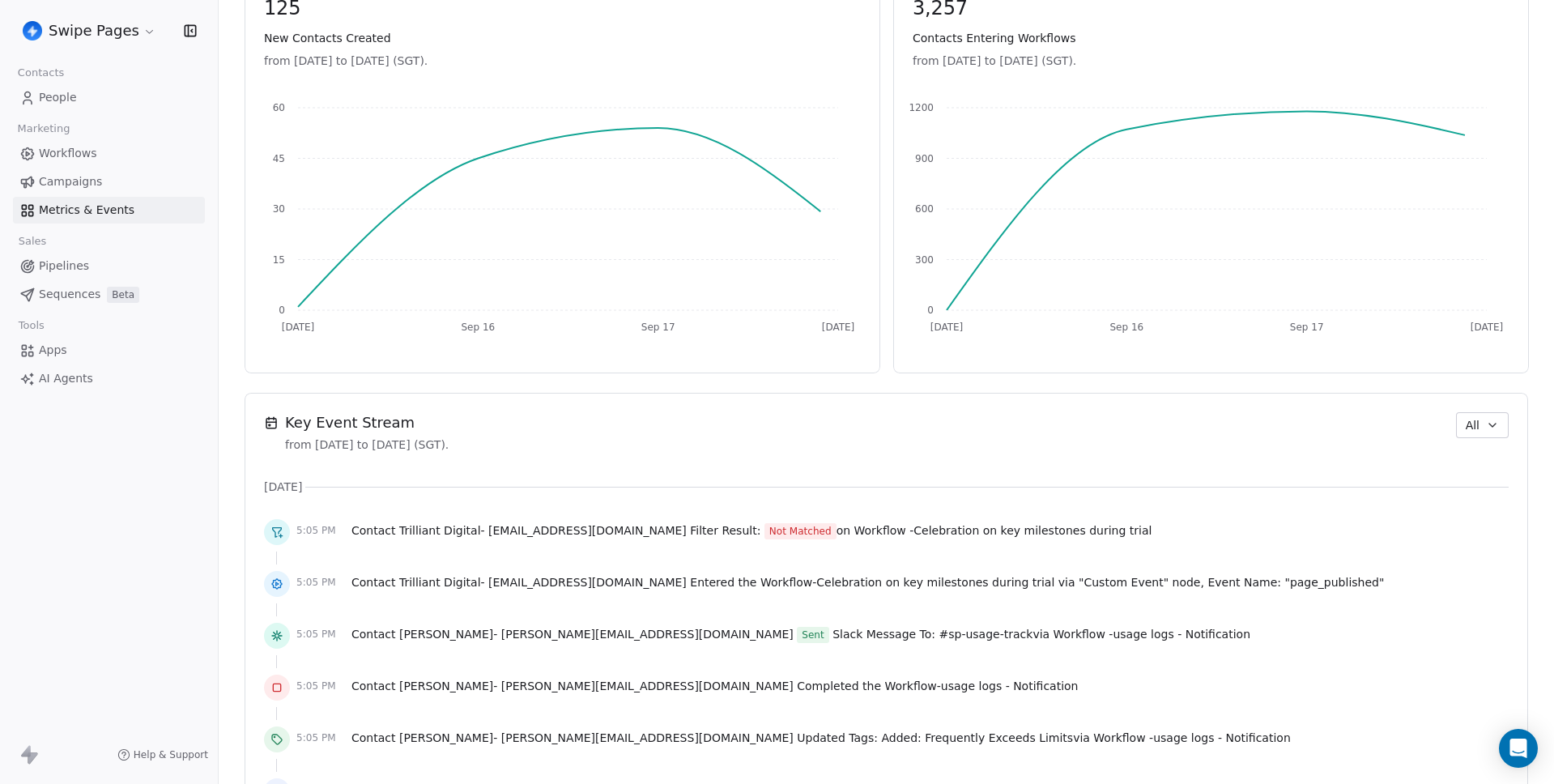
scroll to position [763, 0]
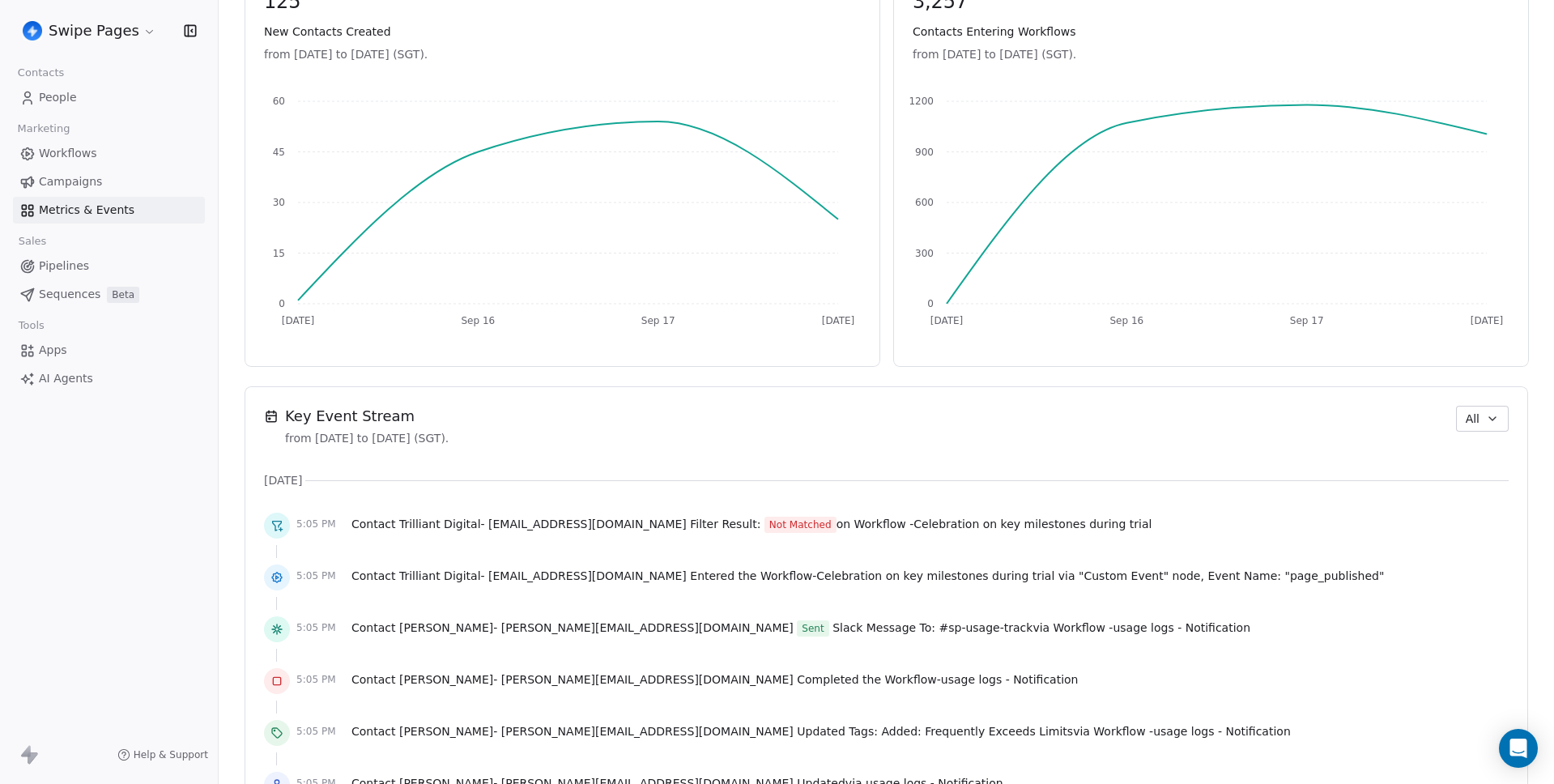
click at [1466, 413] on span "All" at bounding box center [1472, 419] width 14 height 17
click at [1201, 443] on html "Swipe Pages Contacts People Marketing Workflows Campaigns Metrics & Events Sale…" at bounding box center [777, 392] width 1554 height 784
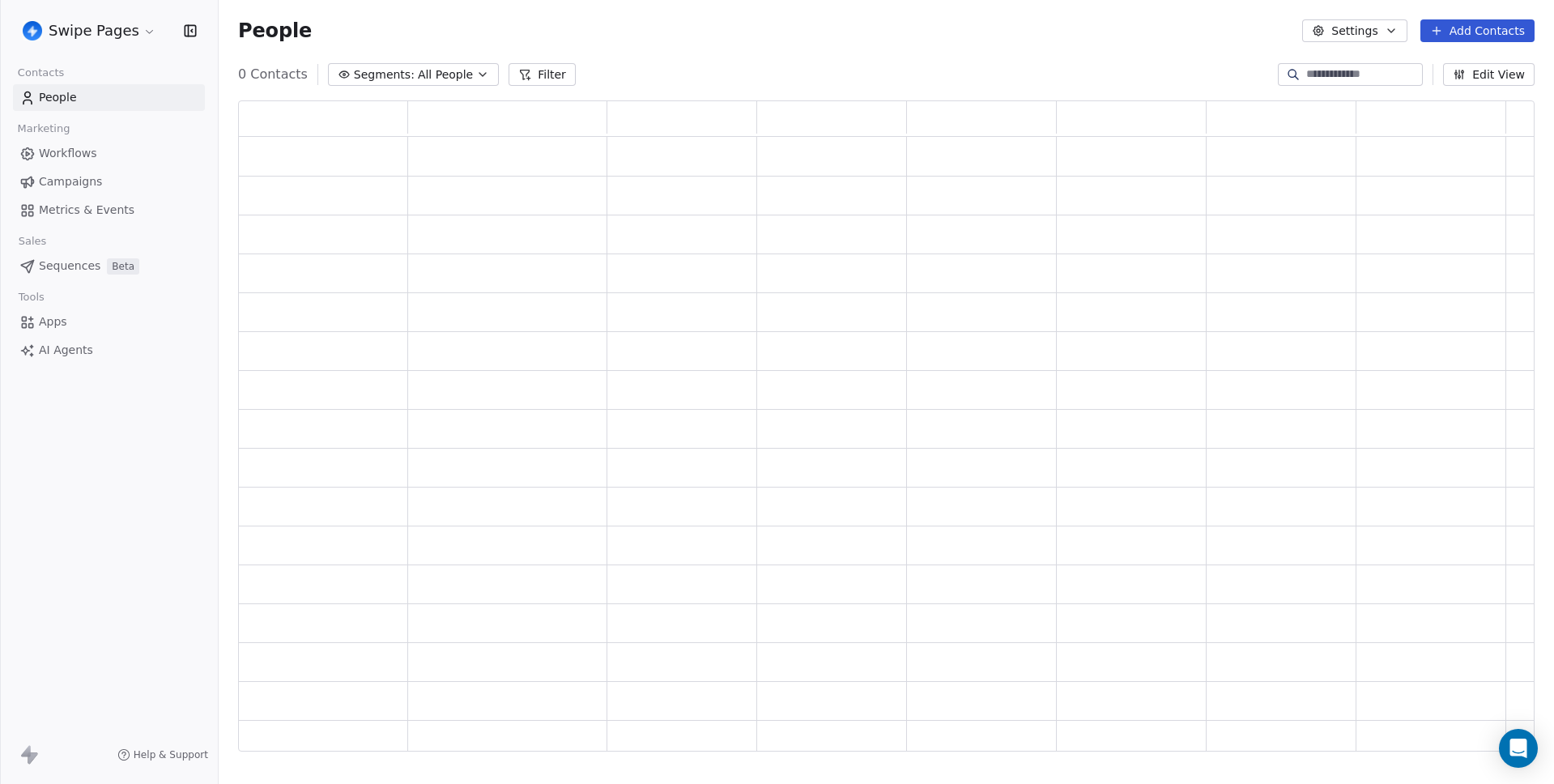
scroll to position [639, 1285]
click at [72, 209] on span "Metrics & Events" at bounding box center [86, 210] width 96 height 17
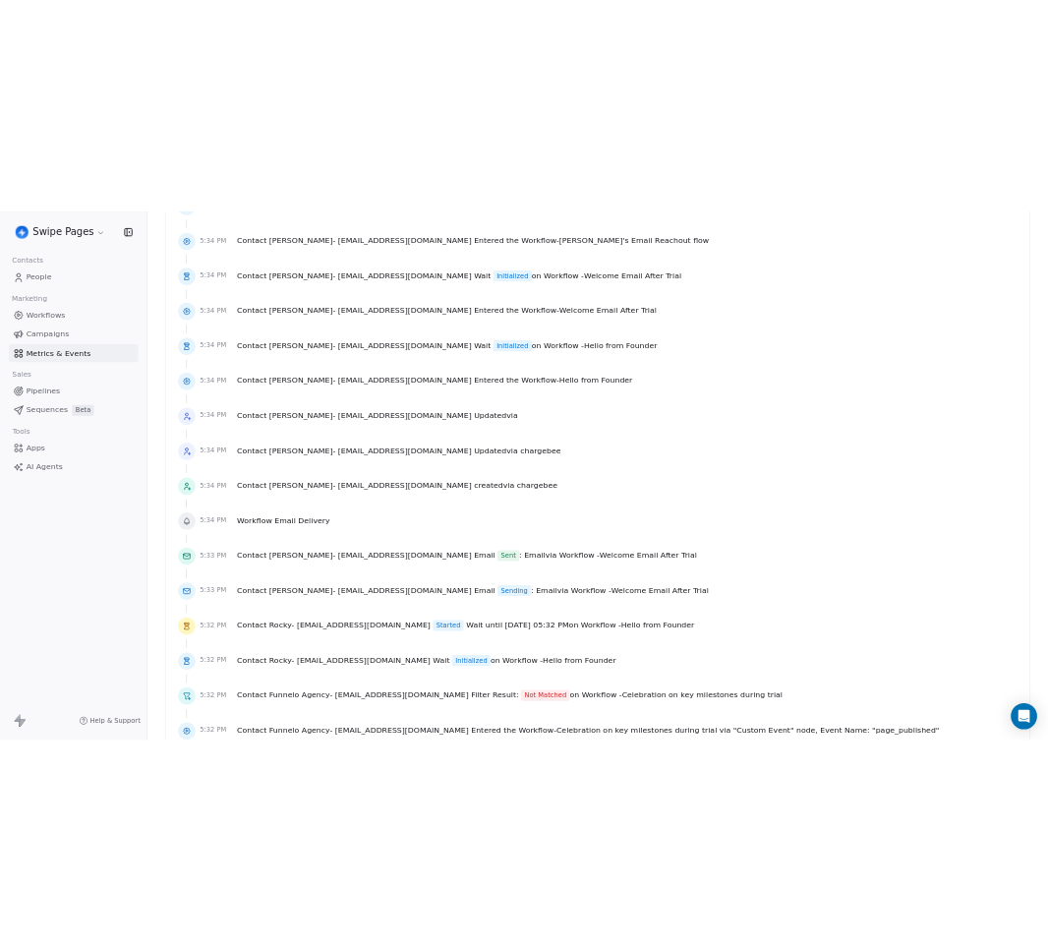
scroll to position [2393, 0]
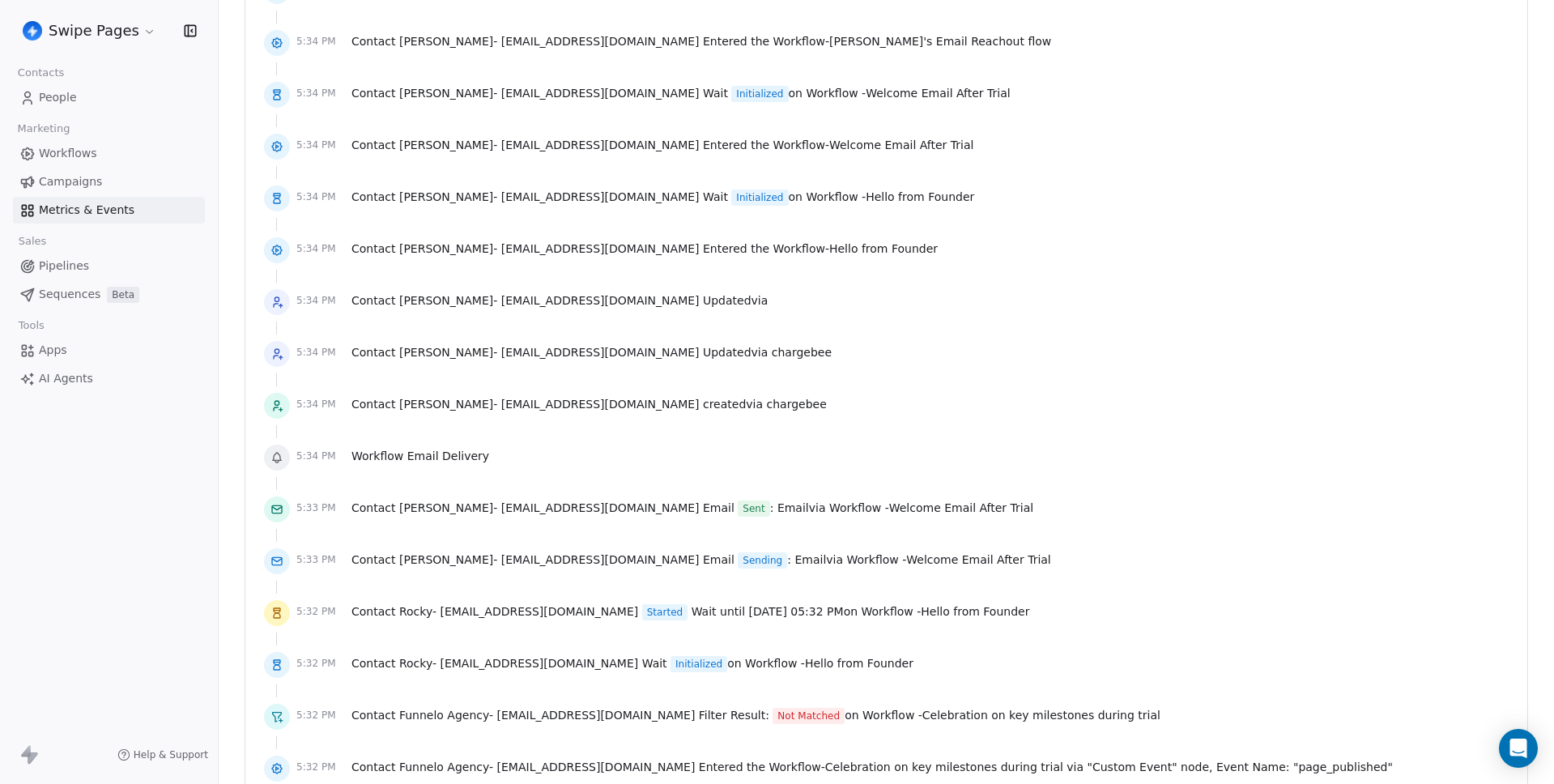
click at [609, 298] on span "[PERSON_NAME] - [EMAIL_ADDRESS][DOMAIN_NAME]" at bounding box center [549, 301] width 301 height 13
click at [663, 303] on span "Contact herode castor - castorherode@gmail.com Updated via" at bounding box center [559, 301] width 416 height 16
click at [715, 303] on div "5:34 PM Contact herode castor - castorherode@gmail.com Updated via" at bounding box center [887, 301] width 1245 height 35
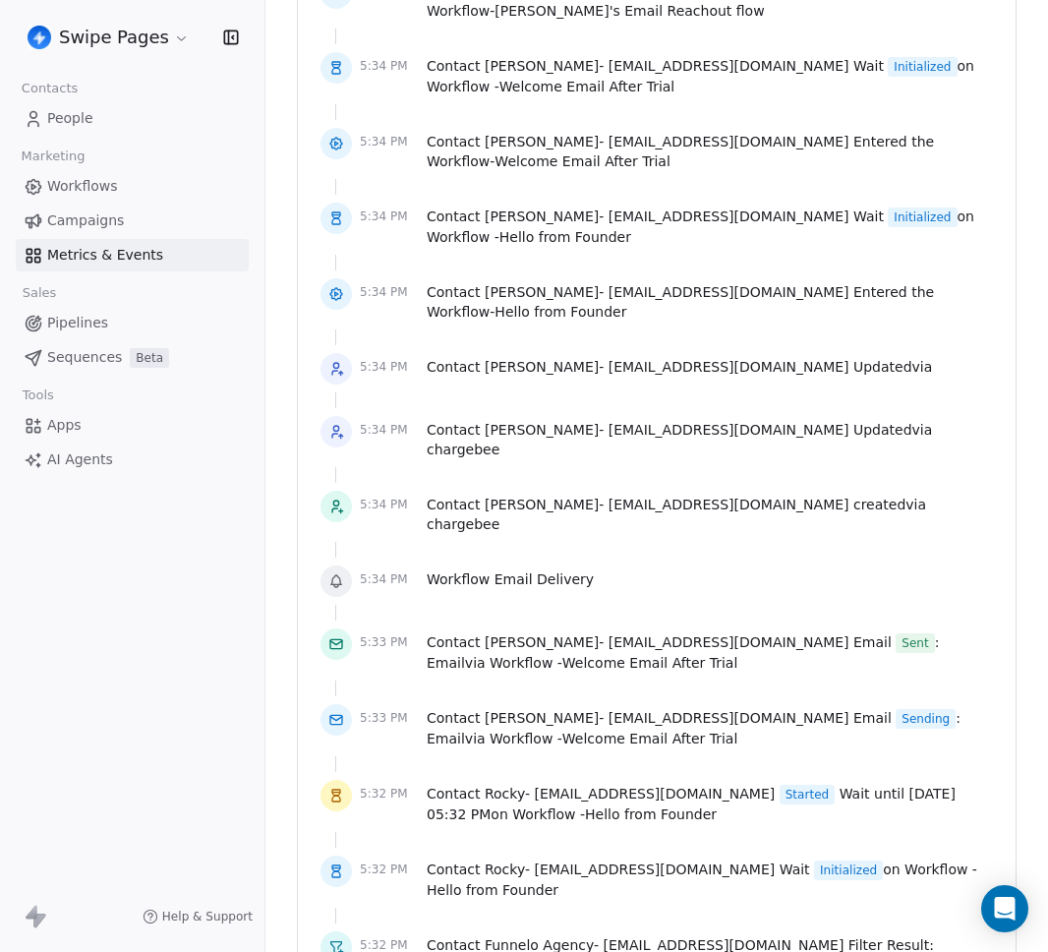
scroll to position [3262, 0]
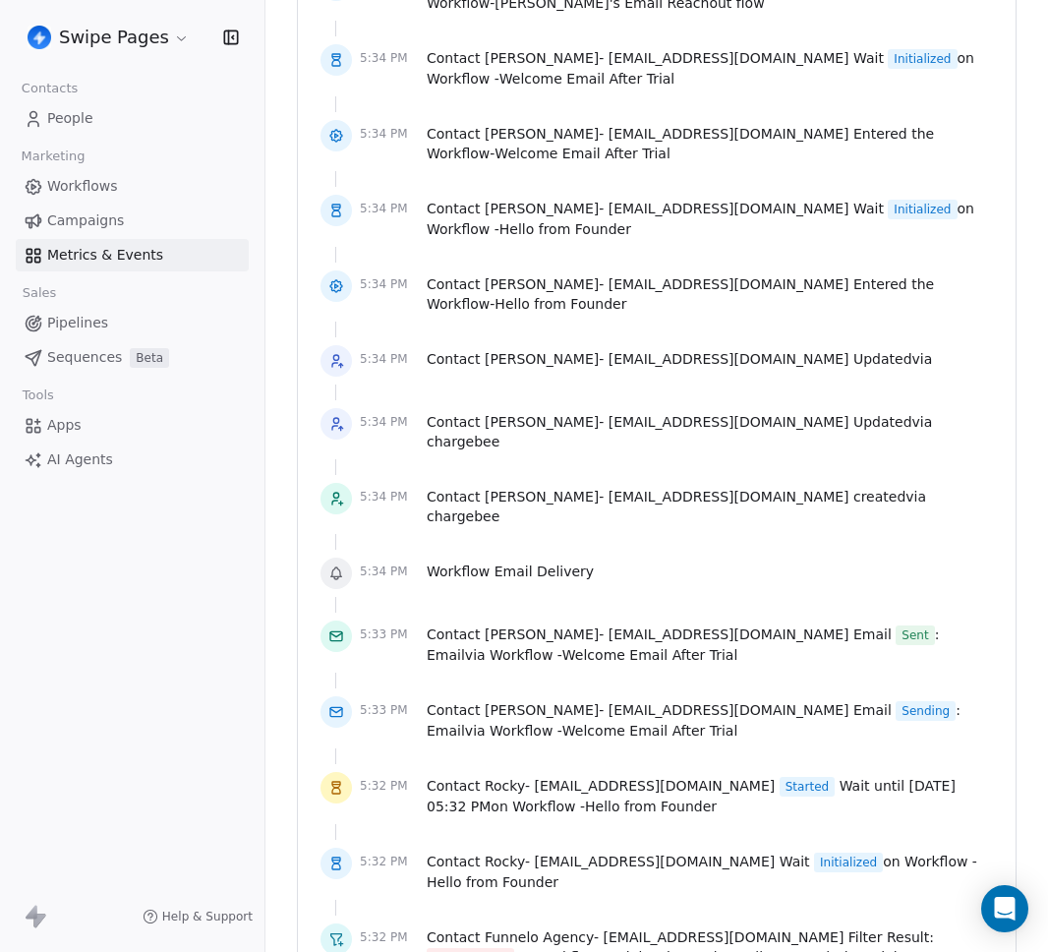
click at [627, 351] on span "[PERSON_NAME] - [EMAIL_ADDRESS][DOMAIN_NAME]" at bounding box center [667, 359] width 365 height 16
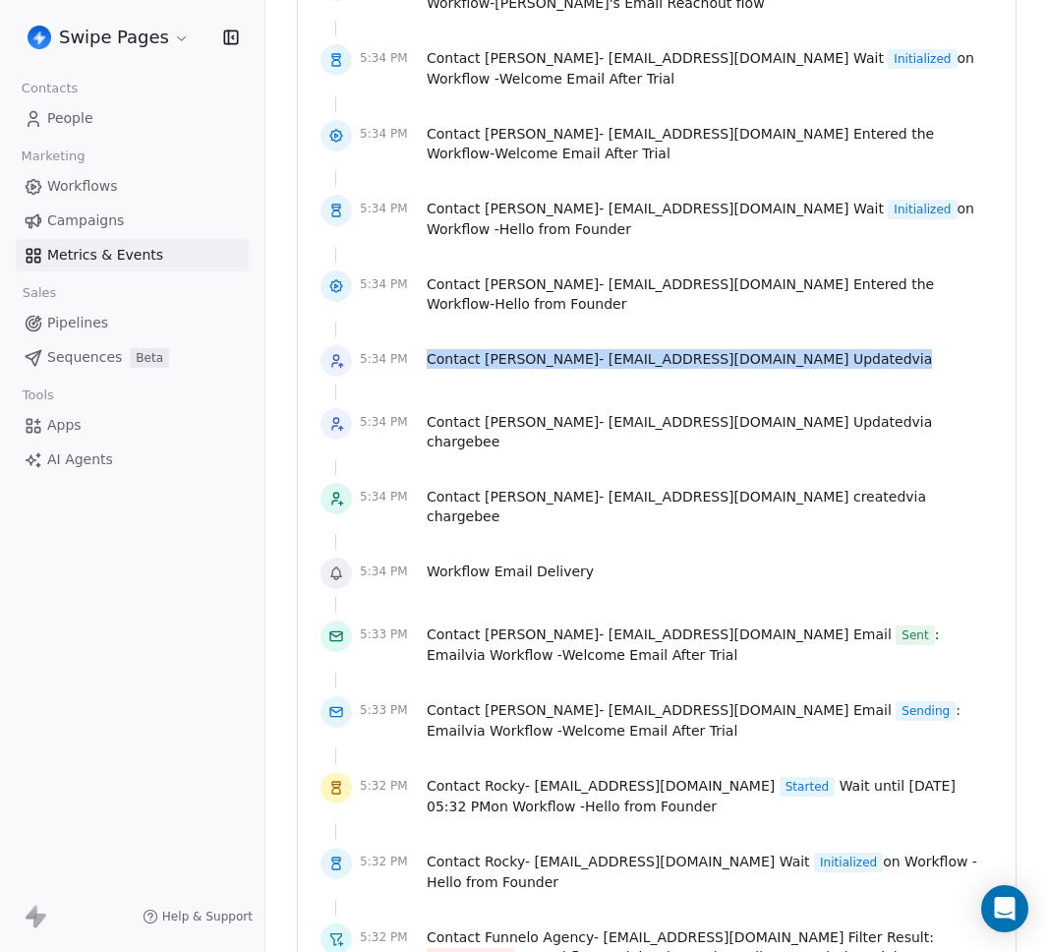
click at [627, 351] on span "[PERSON_NAME] - [EMAIL_ADDRESS][DOMAIN_NAME]" at bounding box center [667, 359] width 365 height 16
drag, startPoint x: 680, startPoint y: 337, endPoint x: 582, endPoint y: 345, distance: 97.7
click at [677, 351] on span "[PERSON_NAME] - [EMAIL_ADDRESS][DOMAIN_NAME]" at bounding box center [667, 359] width 365 height 16
click at [579, 351] on span "[PERSON_NAME] - [EMAIL_ADDRESS][DOMAIN_NAME]" at bounding box center [667, 359] width 365 height 16
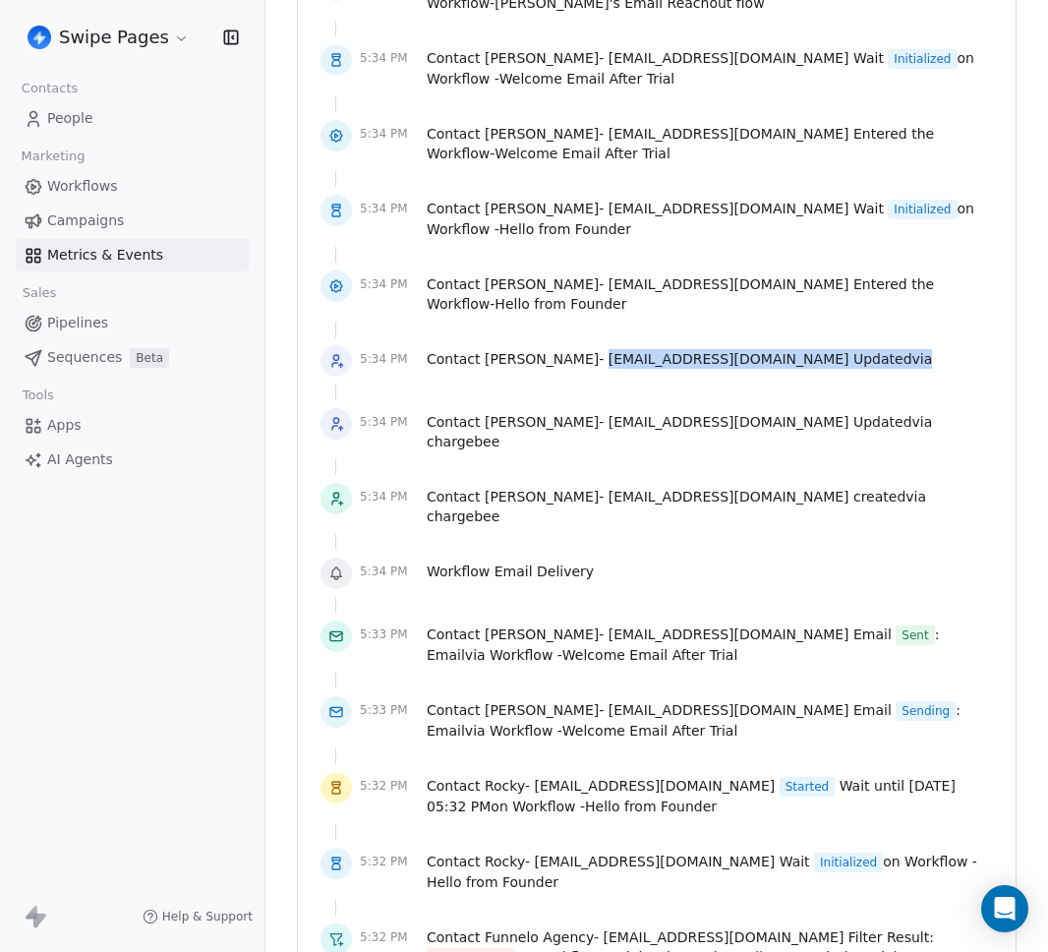
click at [580, 351] on span "[PERSON_NAME] - [EMAIL_ADDRESS][DOMAIN_NAME]" at bounding box center [667, 359] width 365 height 16
click at [595, 351] on span "[PERSON_NAME] - [EMAIL_ADDRESS][DOMAIN_NAME]" at bounding box center [667, 359] width 365 height 16
drag, startPoint x: 580, startPoint y: 337, endPoint x: 749, endPoint y: 340, distance: 169.2
click at [749, 351] on span "[PERSON_NAME] - [EMAIL_ADDRESS][DOMAIN_NAME]" at bounding box center [667, 359] width 365 height 16
copy span "castorherode@gmail.com"
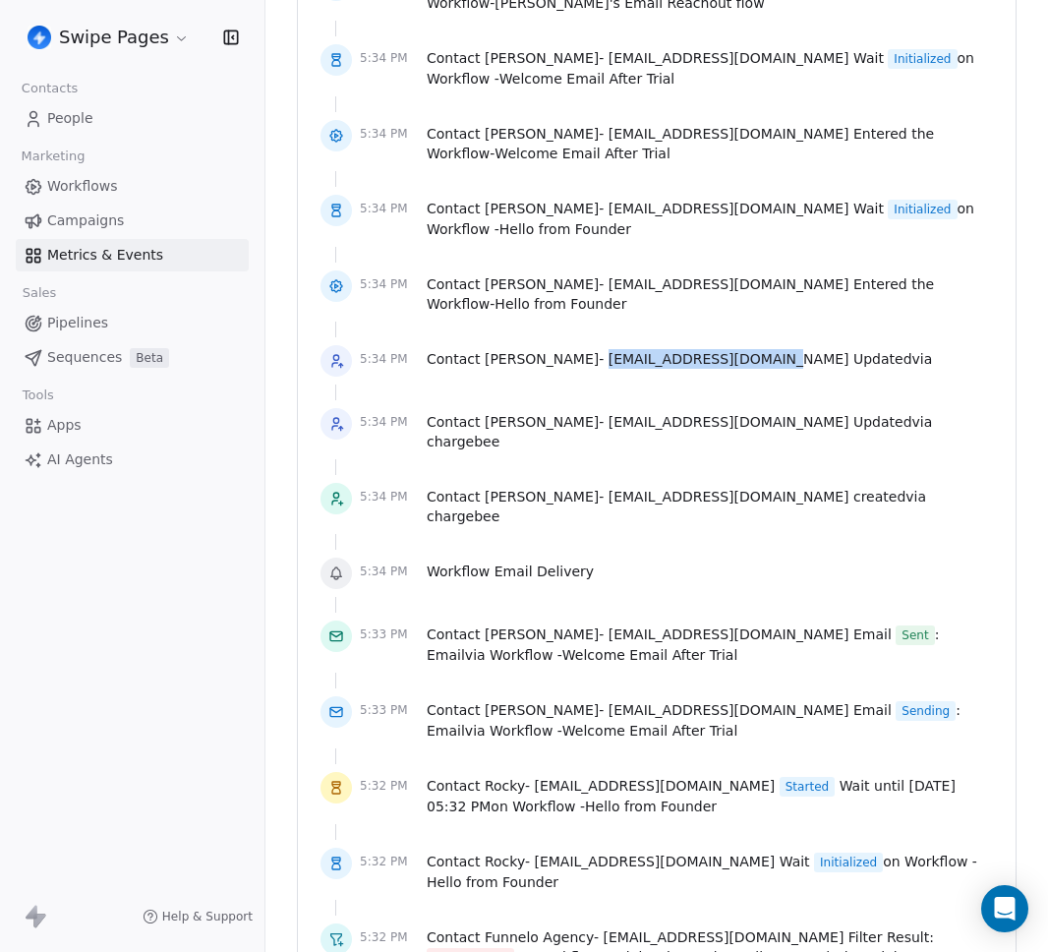
click at [748, 351] on span "[PERSON_NAME] - [EMAIL_ADDRESS][DOMAIN_NAME]" at bounding box center [667, 359] width 365 height 16
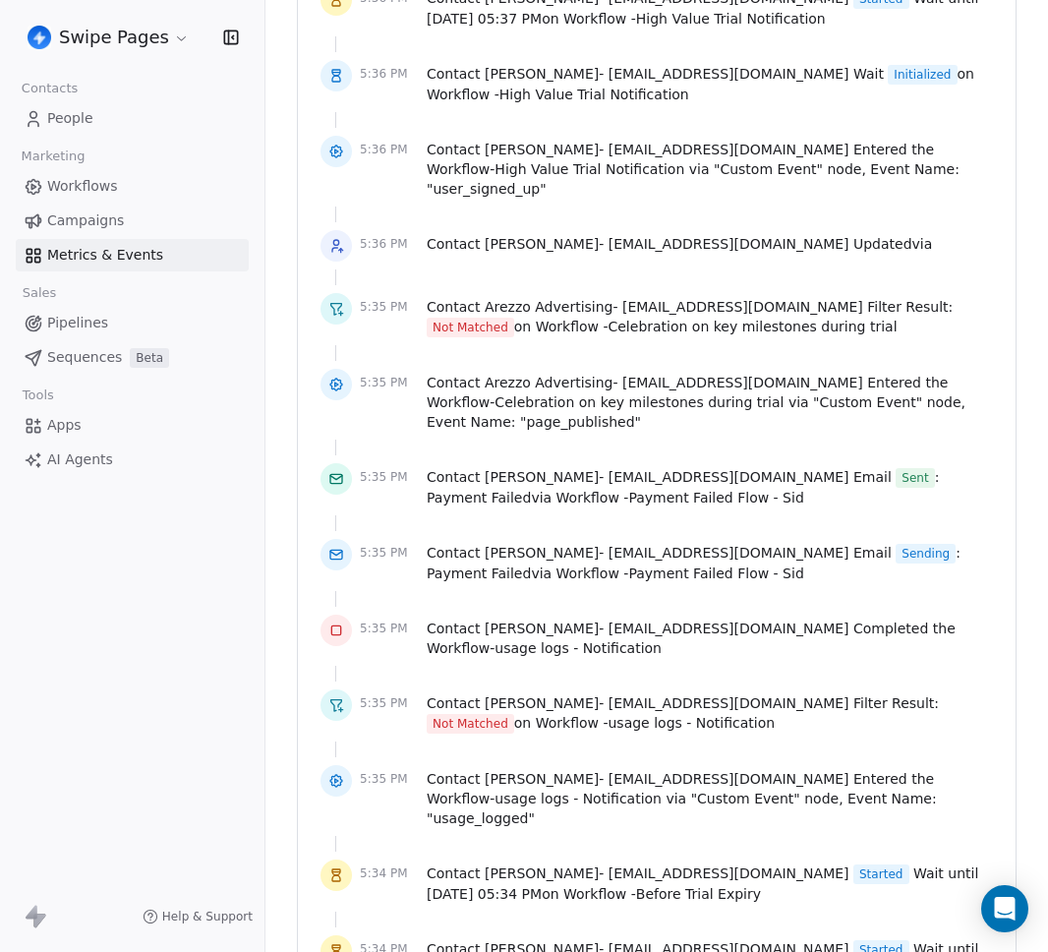
scroll to position [2762, 0]
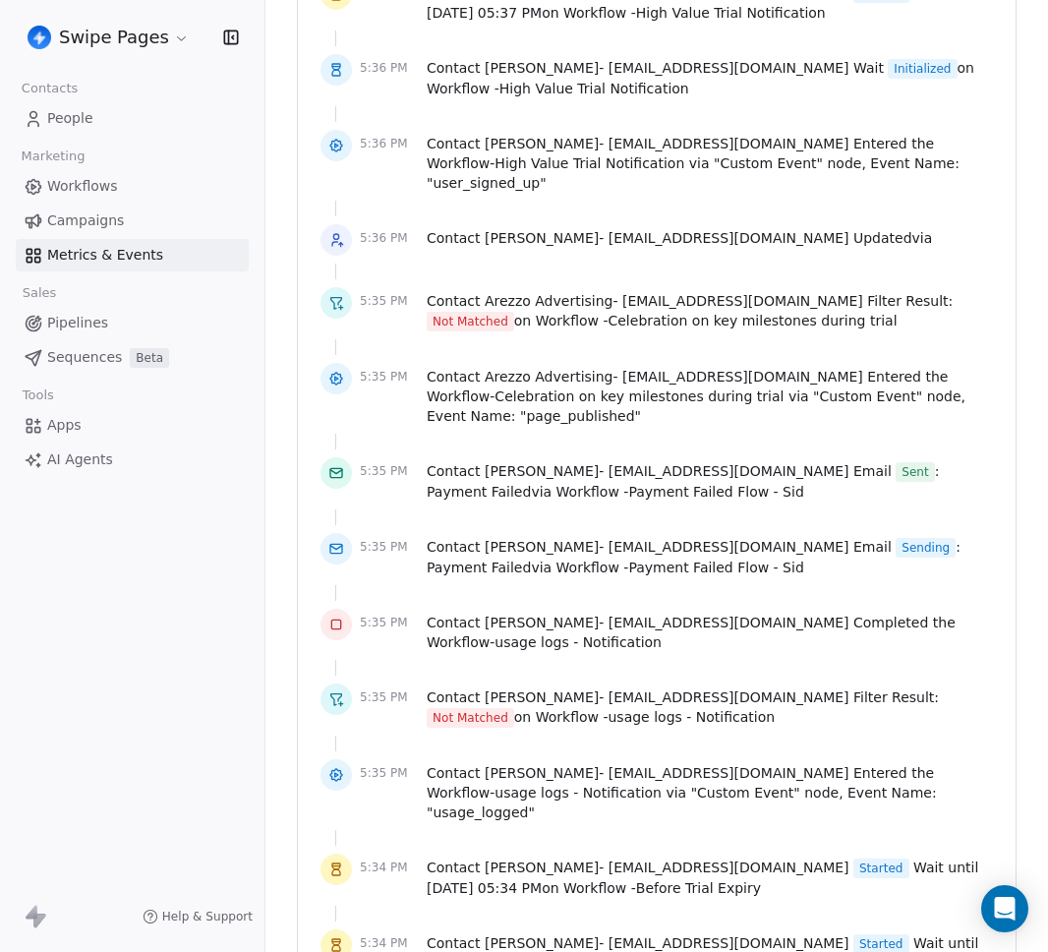
click at [689, 539] on span "[PERSON_NAME] - [EMAIL_ADDRESS][DOMAIN_NAME]" at bounding box center [667, 547] width 365 height 16
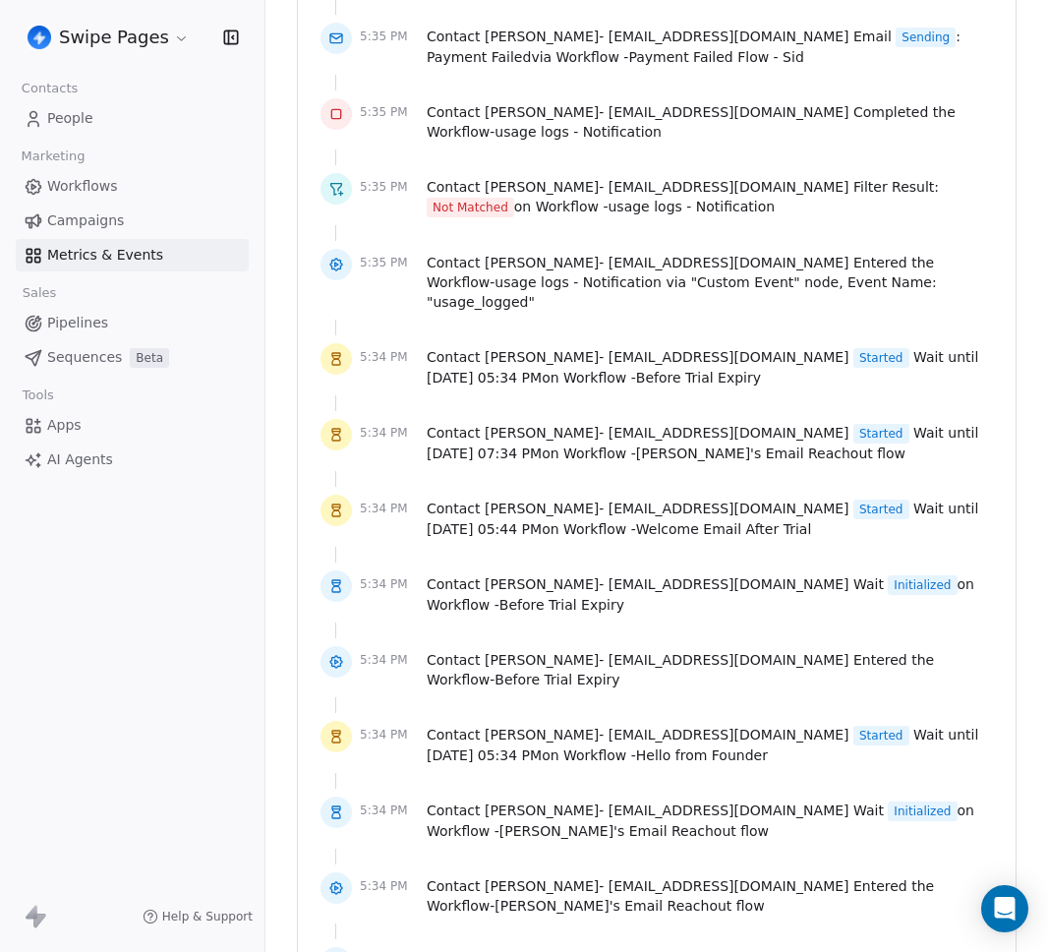
scroll to position [3800, 0]
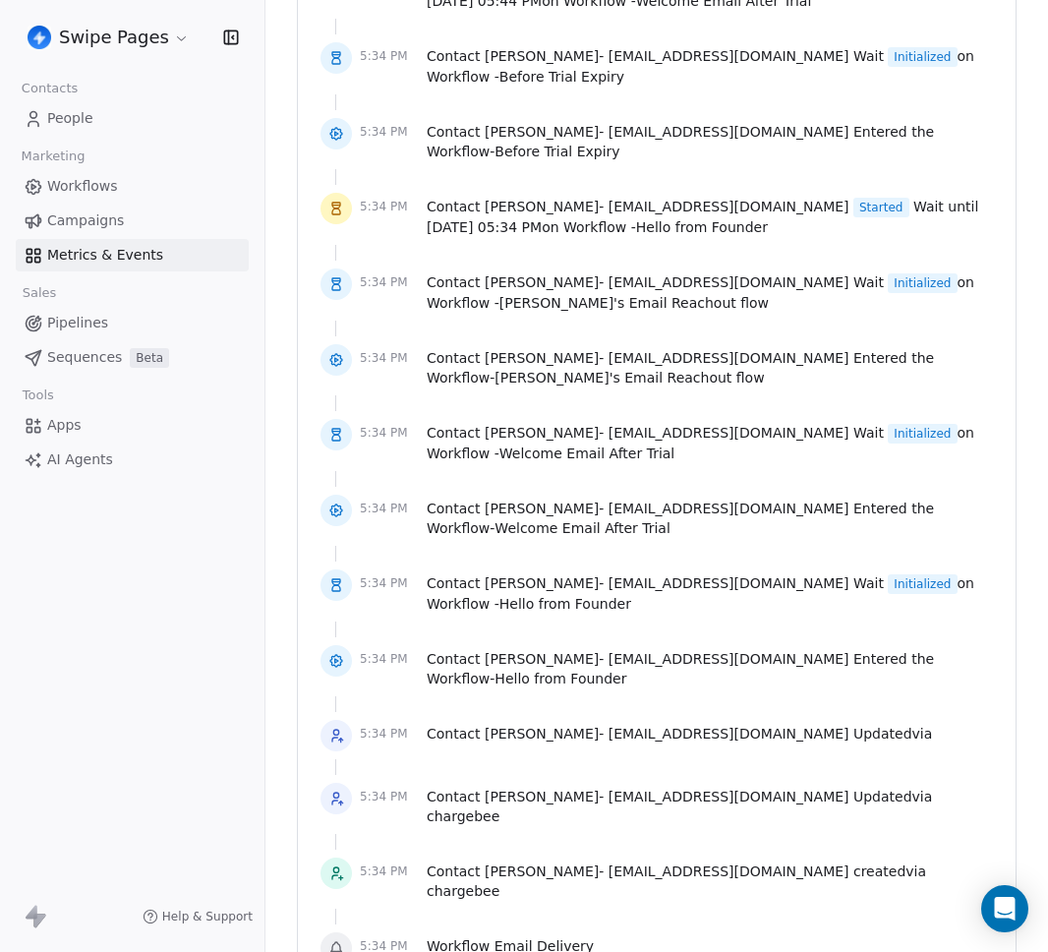
click at [580, 789] on span "[PERSON_NAME] - [EMAIL_ADDRESS][DOMAIN_NAME]" at bounding box center [667, 797] width 365 height 16
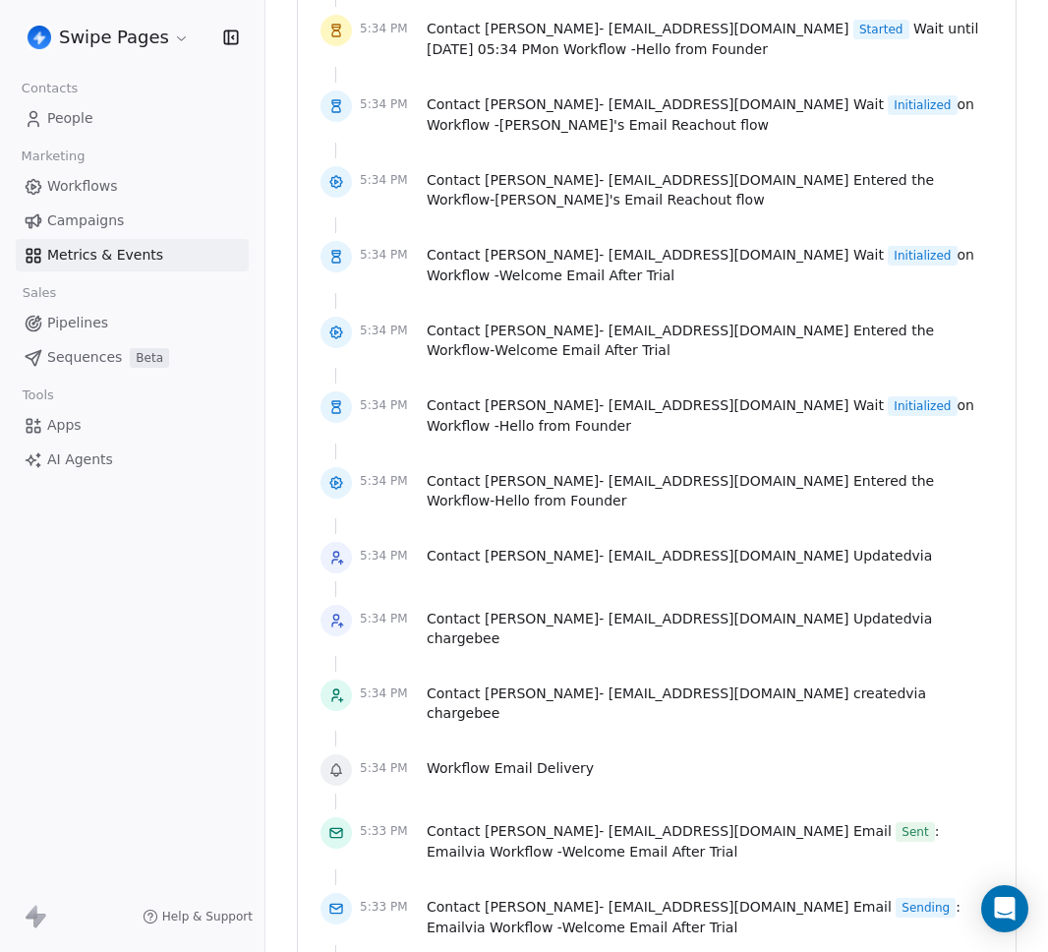
scroll to position [3981, 0]
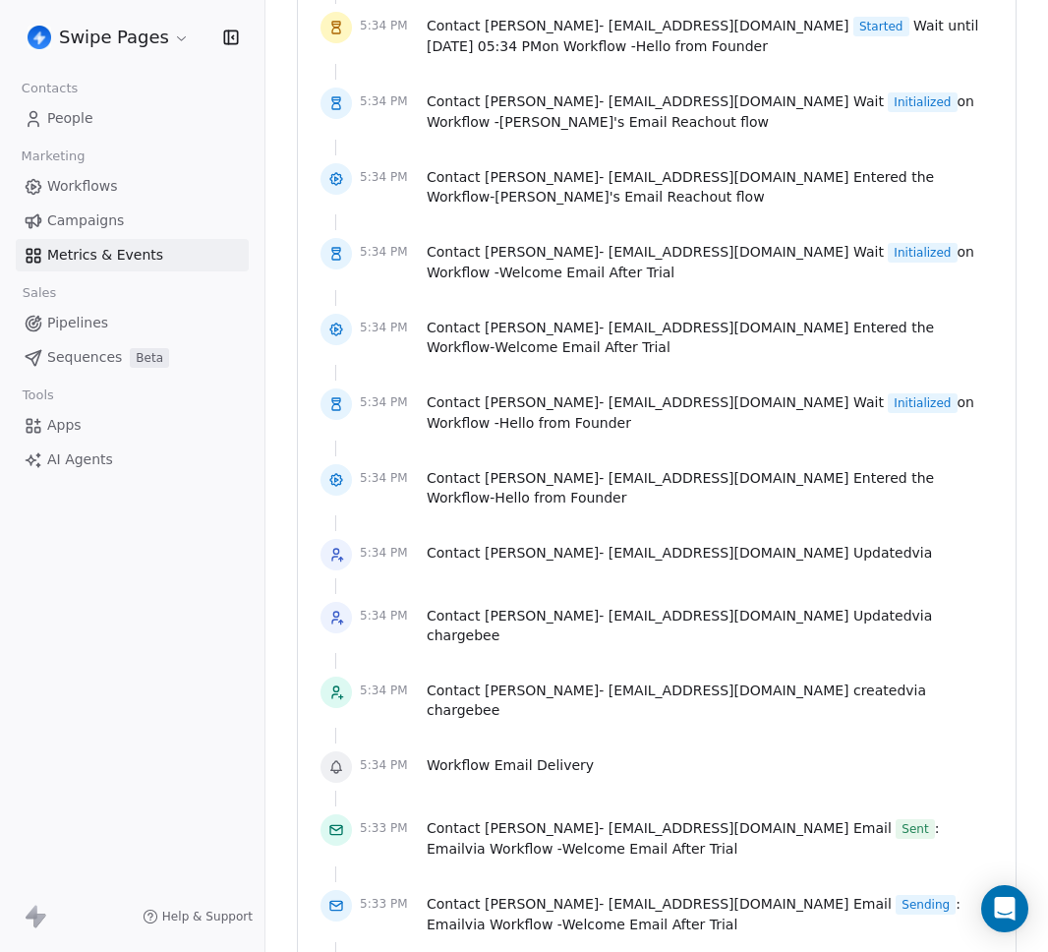
click at [832, 606] on span "Contact [PERSON_NAME] - [EMAIL_ADDRESS][DOMAIN_NAME] Updated via chargebee" at bounding box center [710, 625] width 566 height 39
click at [500, 627] on span "chargebee" at bounding box center [463, 635] width 73 height 16
copy span "chargebee"
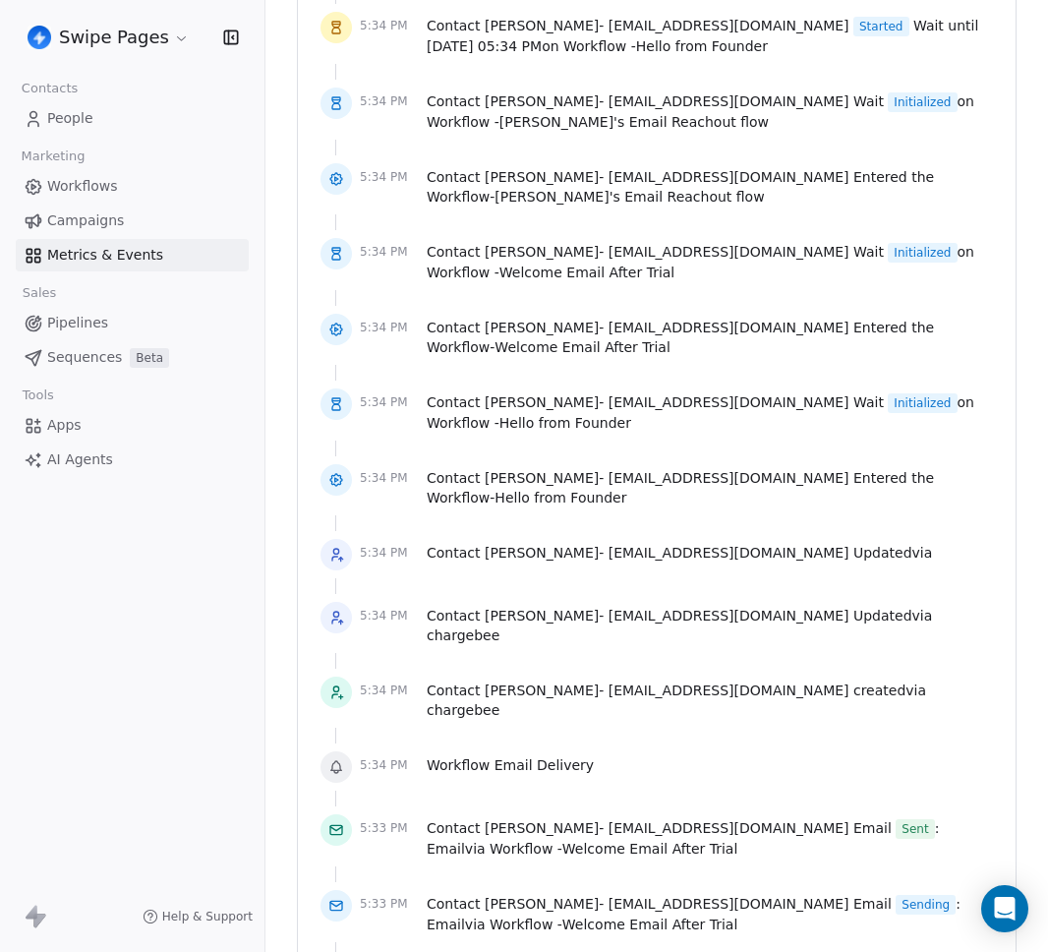
click at [842, 651] on div at bounding box center [657, 661] width 673 height 20
click at [549, 755] on span "Workflow Email Delivery" at bounding box center [510, 765] width 167 height 20
copy span "Delivery"
click at [859, 468] on span "Contact [PERSON_NAME] - [EMAIL_ADDRESS][DOMAIN_NAME] Entered the Workflow - Hel…" at bounding box center [710, 487] width 566 height 39
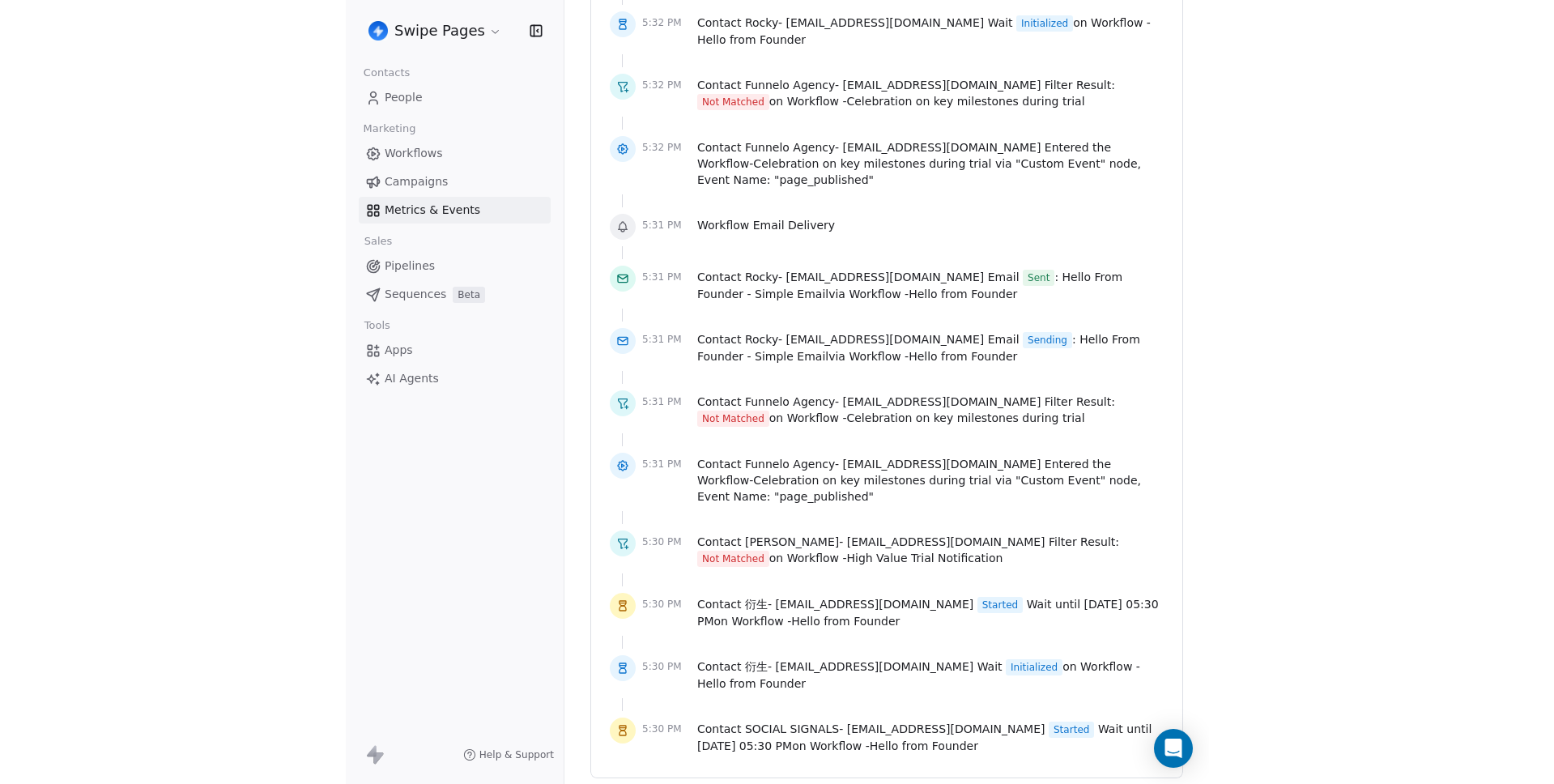
scroll to position [1898, 0]
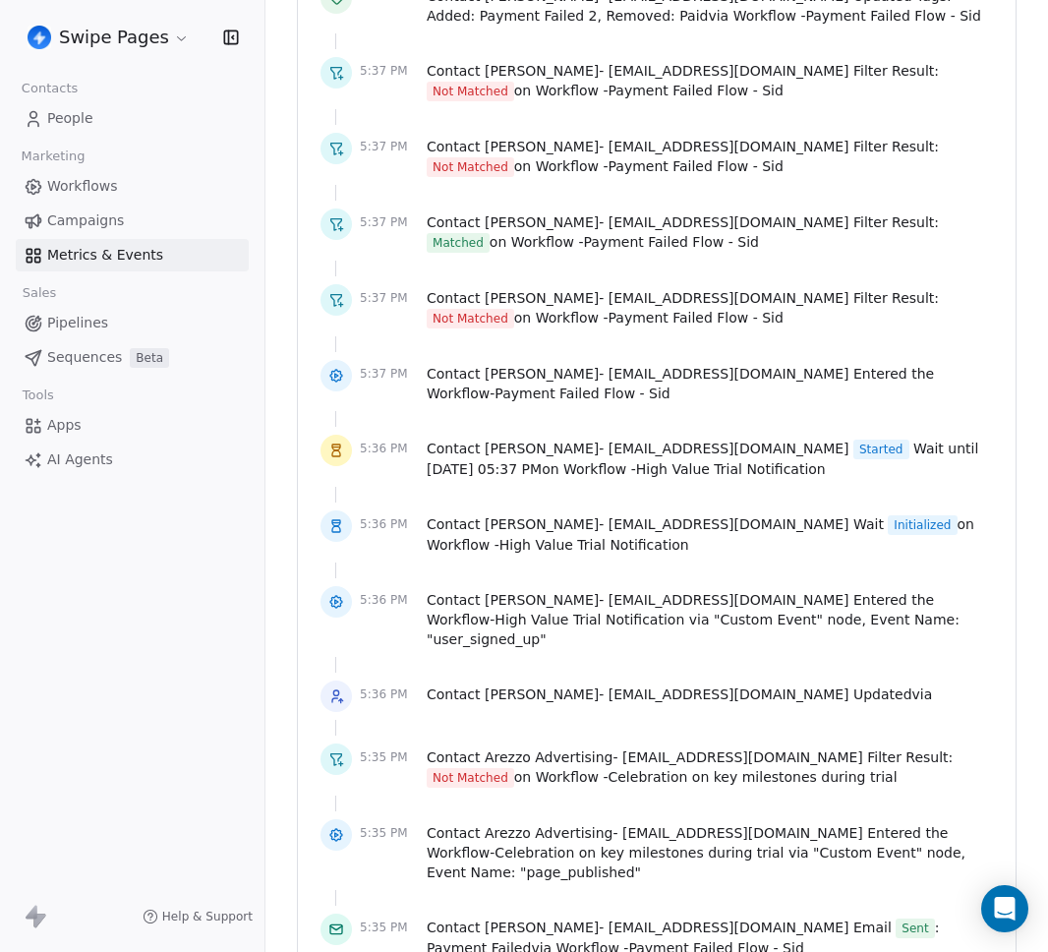
click at [699, 604] on span "[PERSON_NAME] - [EMAIL_ADDRESS][DOMAIN_NAME]" at bounding box center [667, 600] width 365 height 16
click at [700, 584] on div "5:36 PM Contact [PERSON_NAME] - [EMAIL_ADDRESS][DOMAIN_NAME] Entered the Workfl…" at bounding box center [657, 617] width 673 height 75
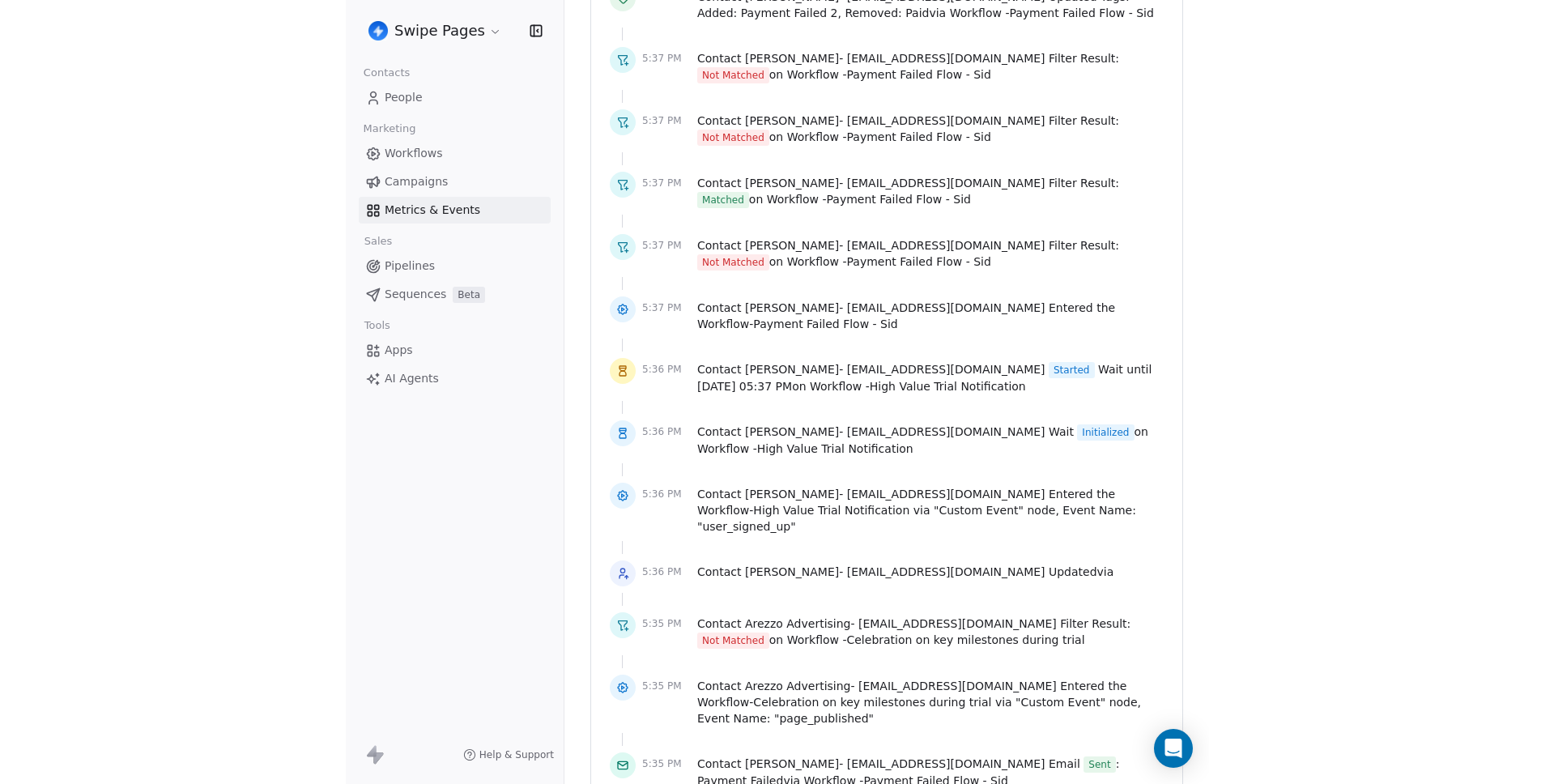
scroll to position [1310, 0]
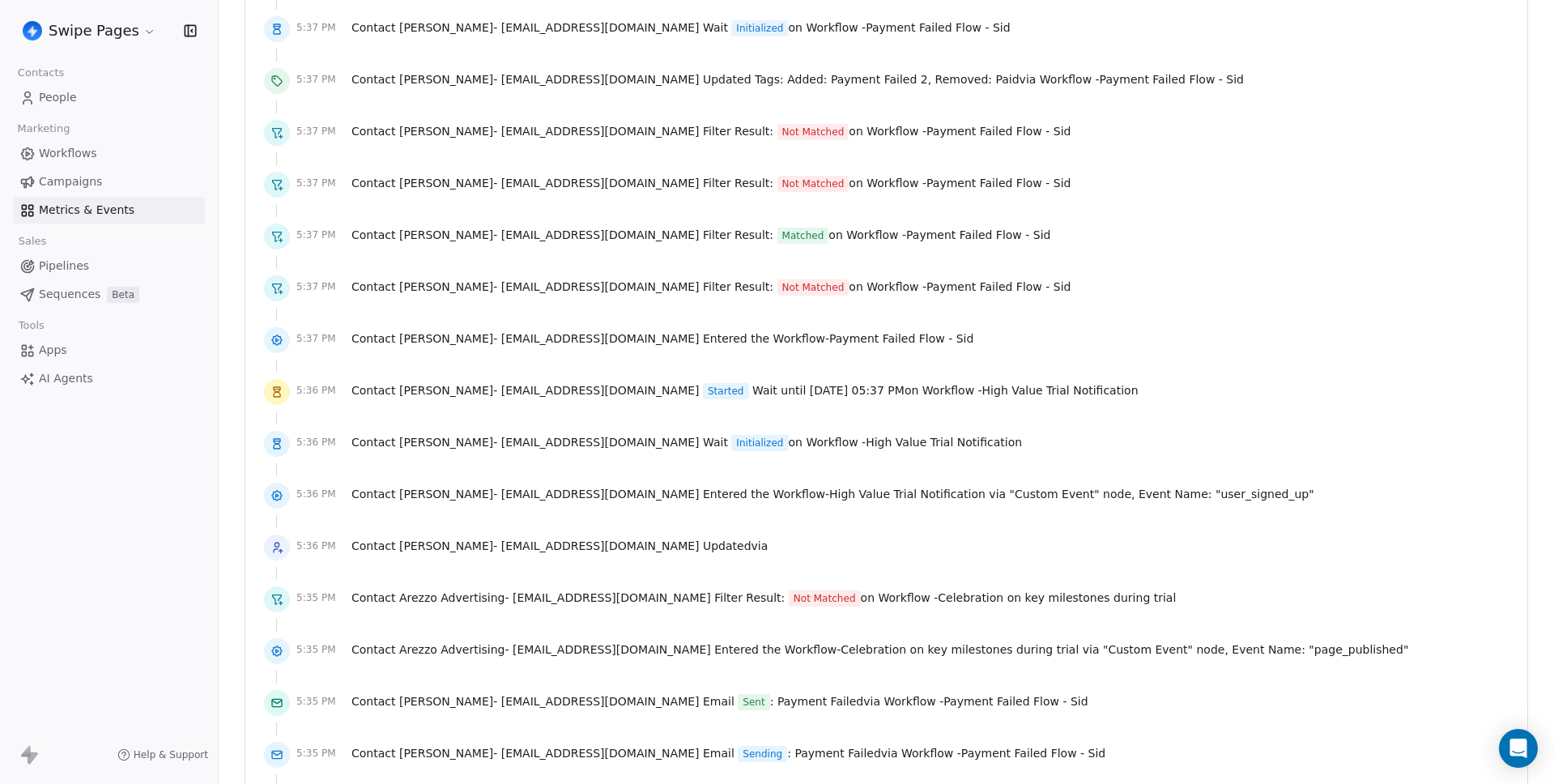
click at [862, 231] on span "Payment Failed Flow - Sid" at bounding box center [978, 235] width 144 height 13
click at [378, 159] on div at bounding box center [887, 159] width 1245 height 16
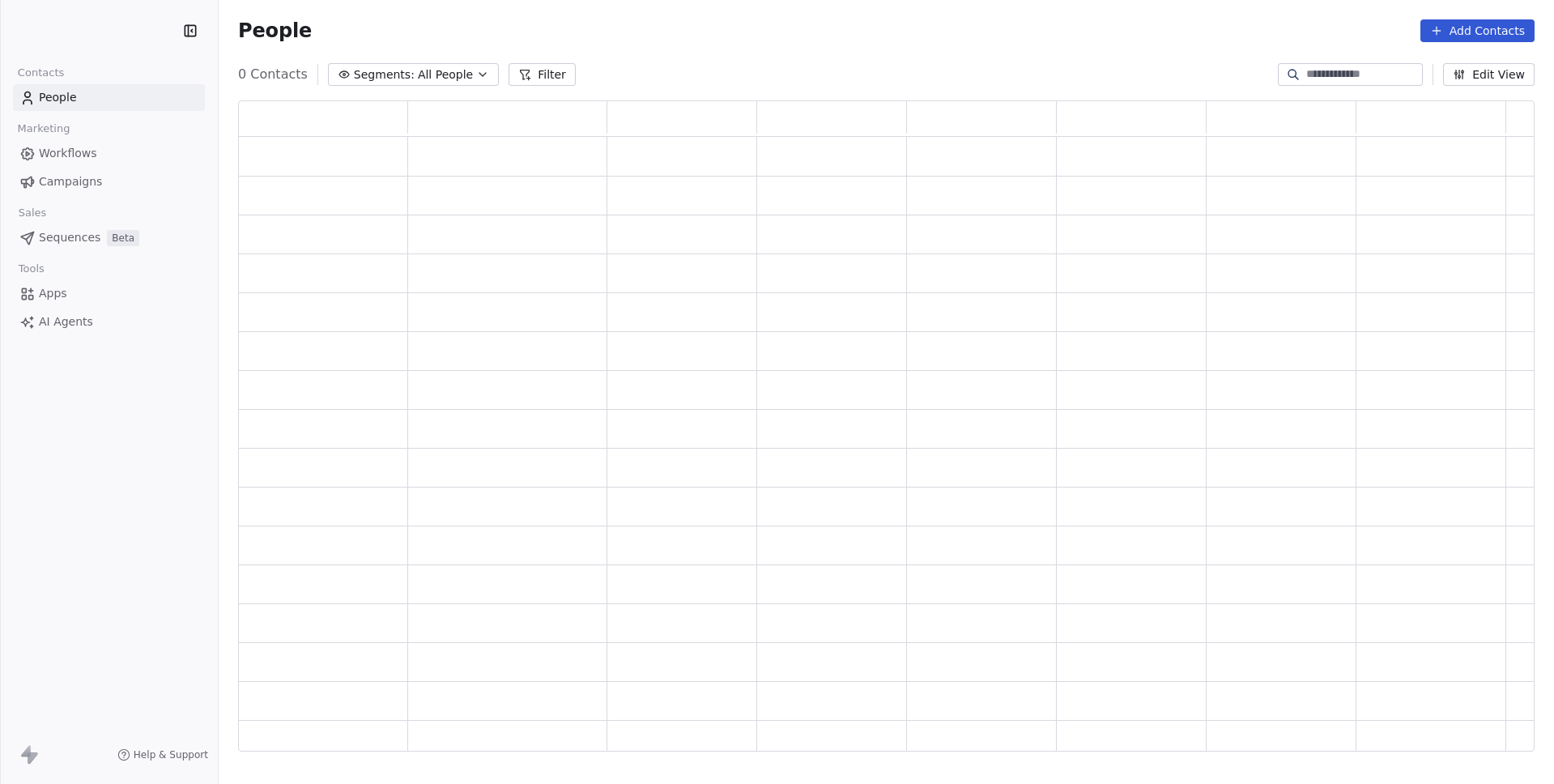
scroll to position [639, 1285]
